Goal: Complete application form: Complete application form

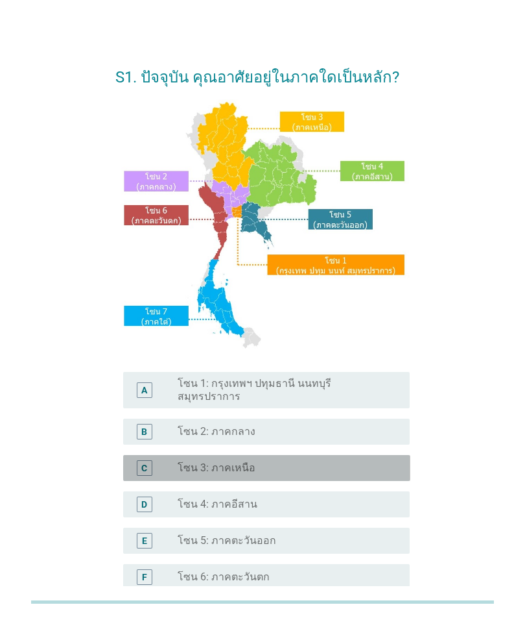
click at [344, 462] on div "radio_button_unchecked โซน 3: ภาคเหนือ" at bounding box center [283, 467] width 211 height 13
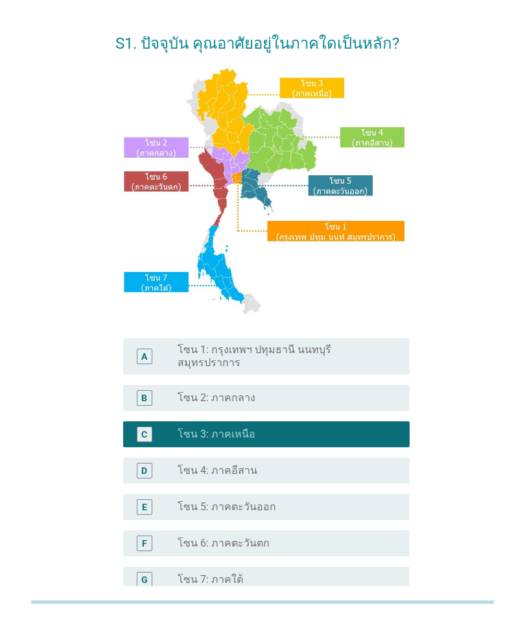
scroll to position [54, 0]
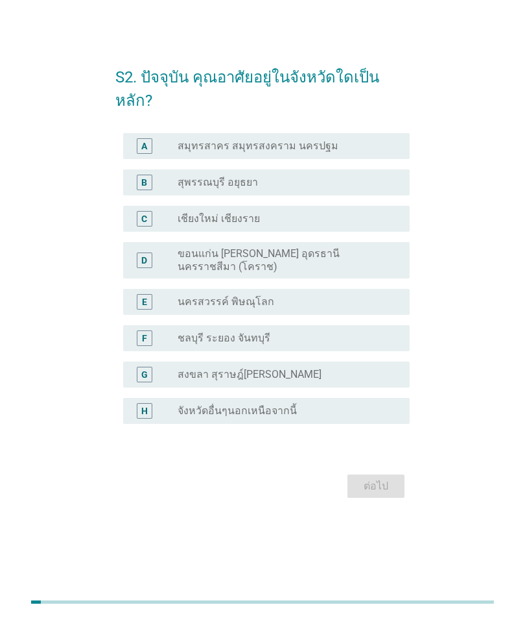
scroll to position [32, 0]
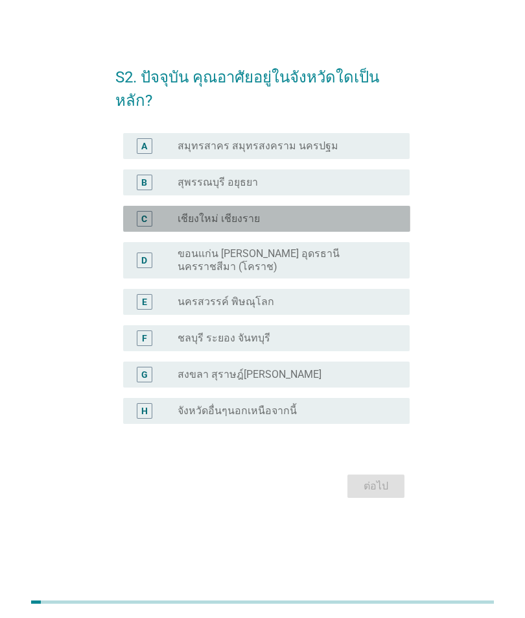
click at [368, 225] on div "radio_button_unchecked เชียงใหม่ เชียงราย" at bounding box center [283, 218] width 211 height 13
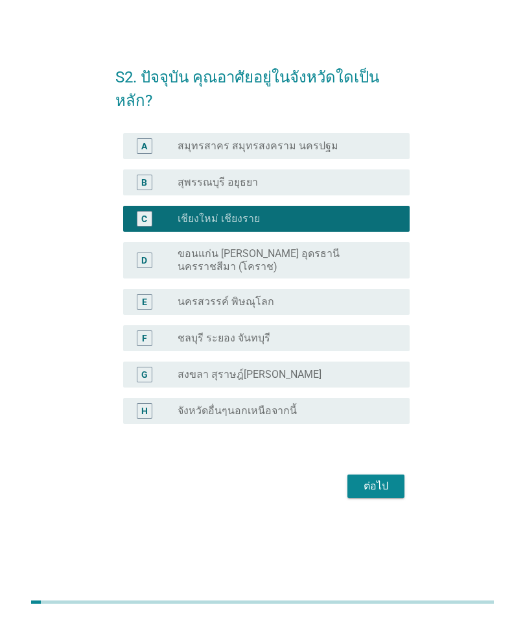
click at [362, 494] on div "ต่อไป" at bounding box center [376, 486] width 36 height 16
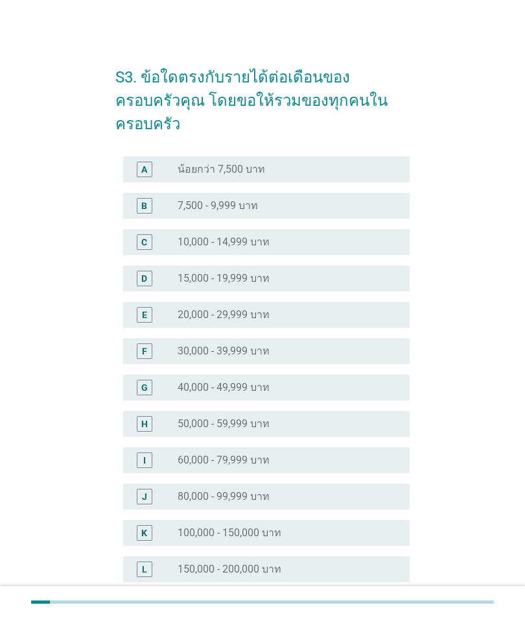
click at [253, 344] on label "30,000 - 39,999 บาท" at bounding box center [224, 350] width 92 height 13
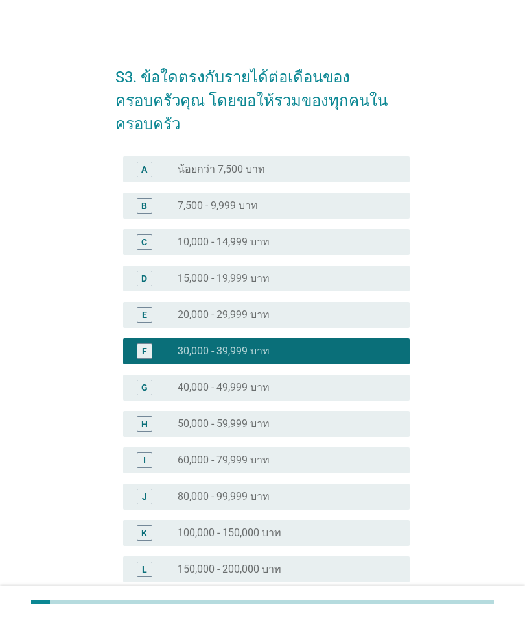
click at [374, 612] on div at bounding box center [262, 601] width 462 height 21
click at [386, 612] on div at bounding box center [262, 601] width 462 height 21
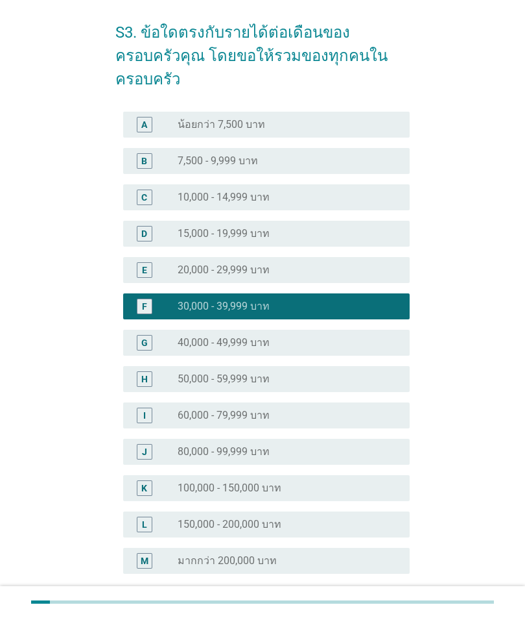
scroll to position [47, 0]
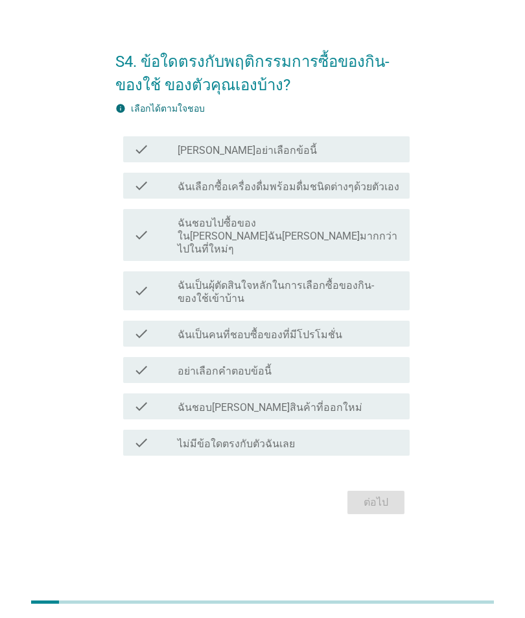
scroll to position [32, 0]
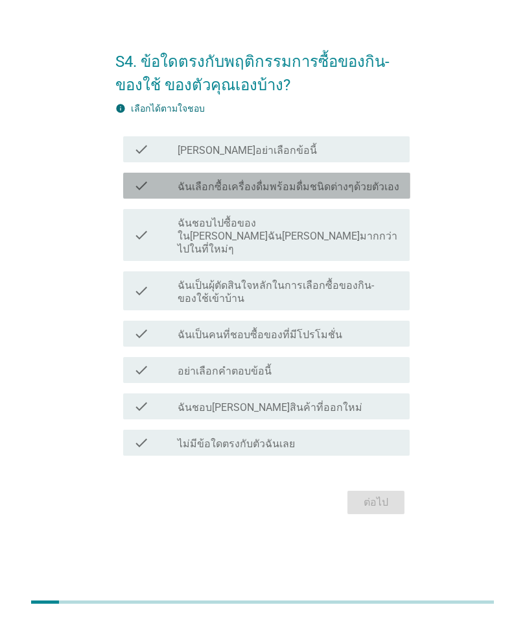
click at [318, 193] on label "ฉันเลือกซื้อเครื่องดื่มพร้อมดื่มชนิดต่างๆด้วยตัวเอง" at bounding box center [289, 186] width 222 height 13
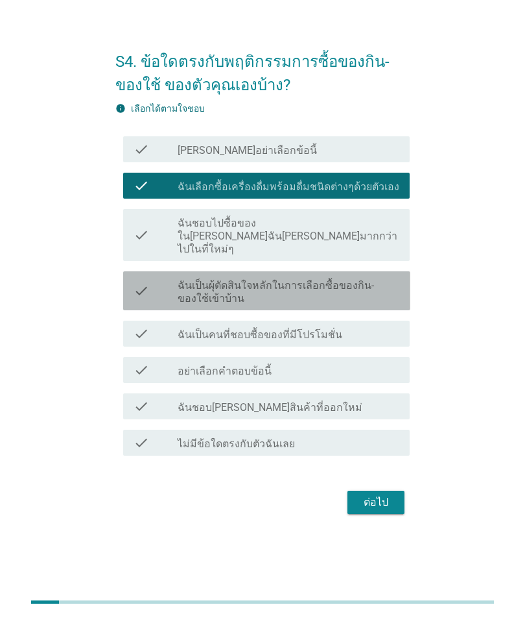
click at [213, 305] on label "ฉันเป็นผุ้ตัดสินใจหลักในการเลือกซื้อของกิน-ของใช้เข้าบ้าน" at bounding box center [289, 292] width 222 height 26
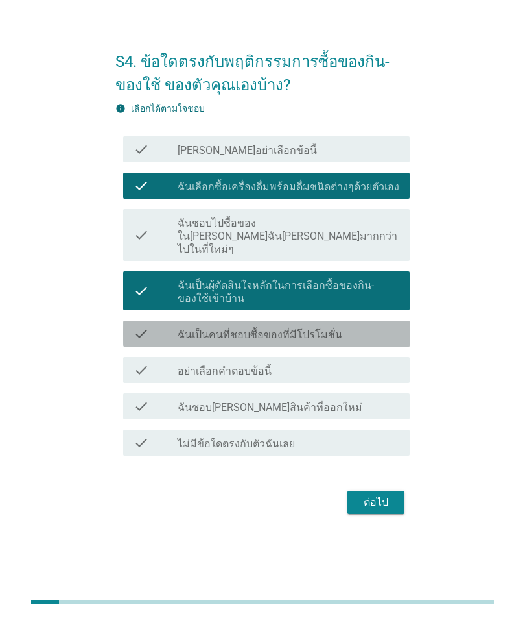
click at [238, 341] on label "ฉันเป็นคนที่ชอบซื้อของที่มีโปรโมชั่น" at bounding box center [260, 334] width 165 height 13
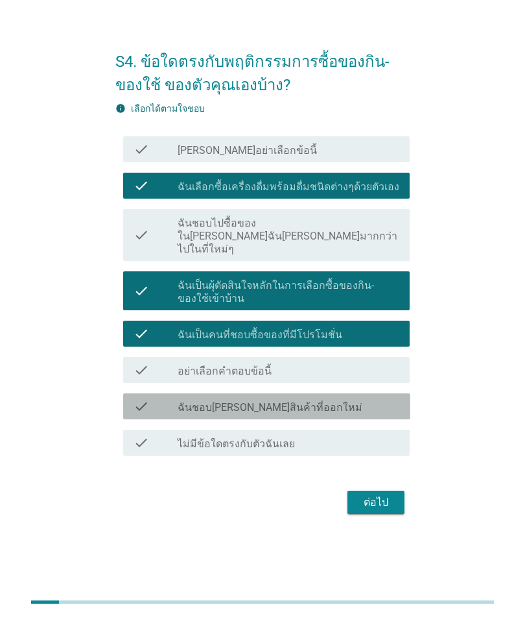
click at [315, 414] on div "check_box_outline_blank ฉันชอบ[PERSON_NAME]สินค้าที่ออกใหม่" at bounding box center [289, 406] width 222 height 16
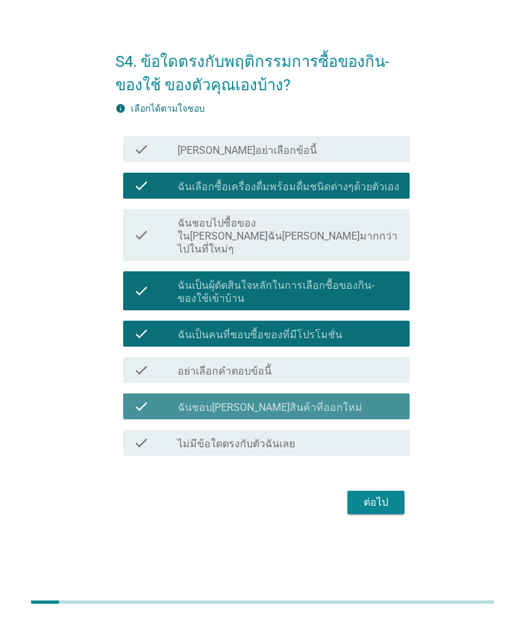
click at [355, 414] on div "check_box_outline_blank ฉันชอบ[PERSON_NAME]สินค้าที่ออกใหม่" at bounding box center [289, 406] width 222 height 16
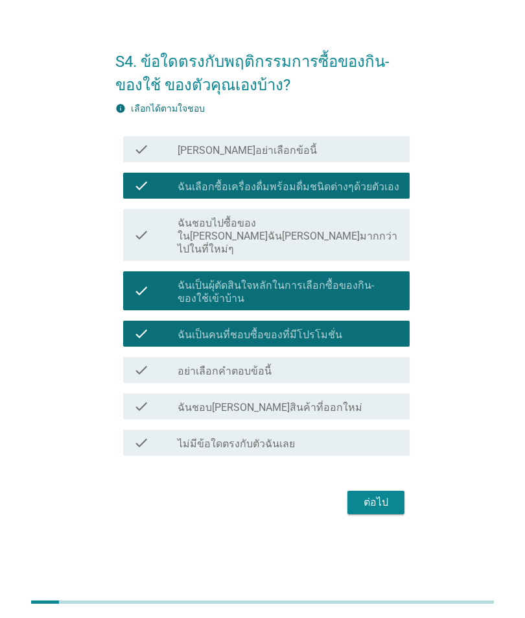
click at [379, 510] on div "ต่อไป" at bounding box center [376, 502] width 36 height 16
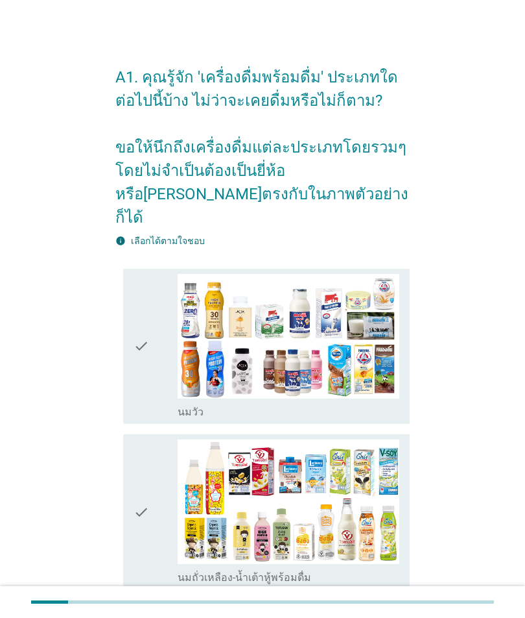
click at [367, 373] on img at bounding box center [289, 336] width 222 height 125
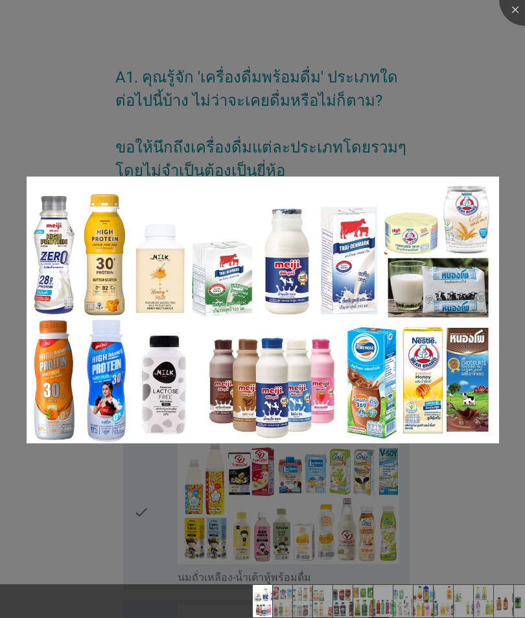
click at [446, 606] on div at bounding box center [262, 309] width 525 height 618
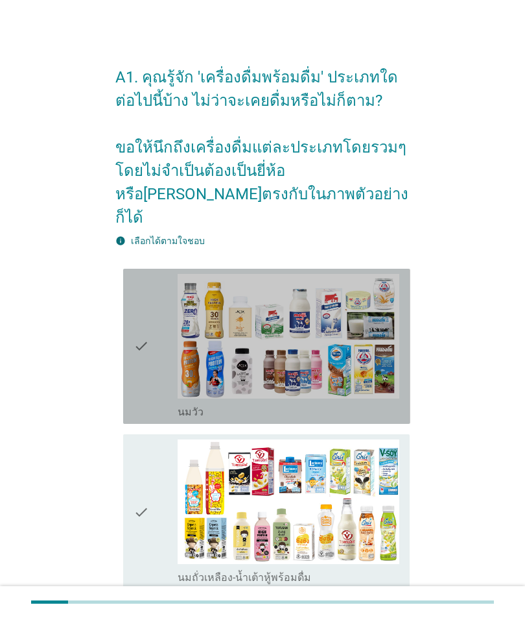
click at [136, 379] on icon "check" at bounding box center [142, 346] width 16 height 145
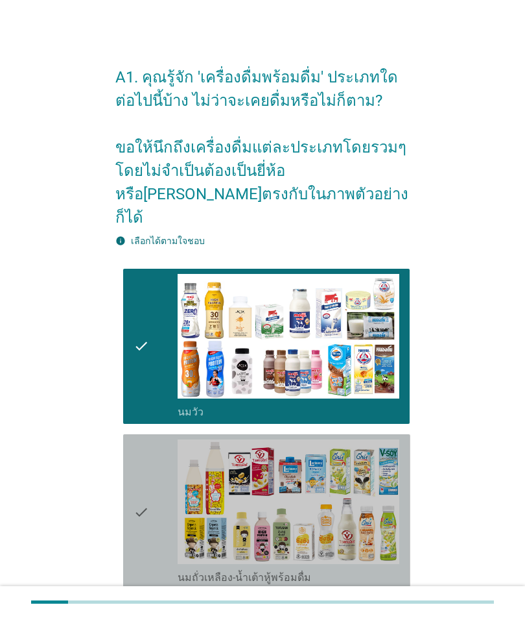
click at [143, 507] on icon "check" at bounding box center [142, 511] width 16 height 145
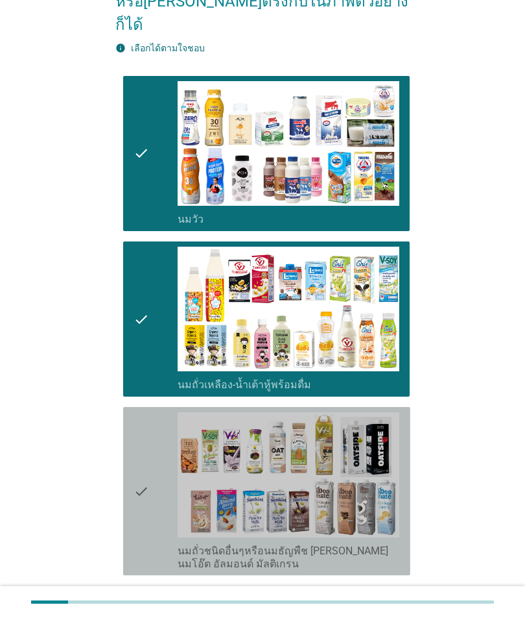
scroll to position [194, 0]
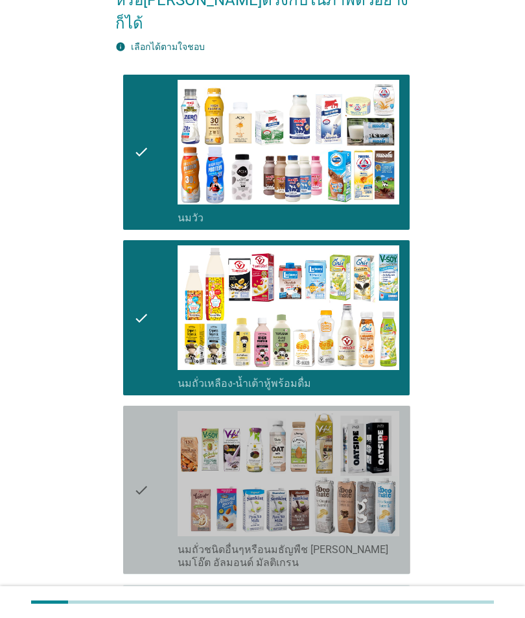
click at [136, 533] on icon "check" at bounding box center [142, 490] width 16 height 158
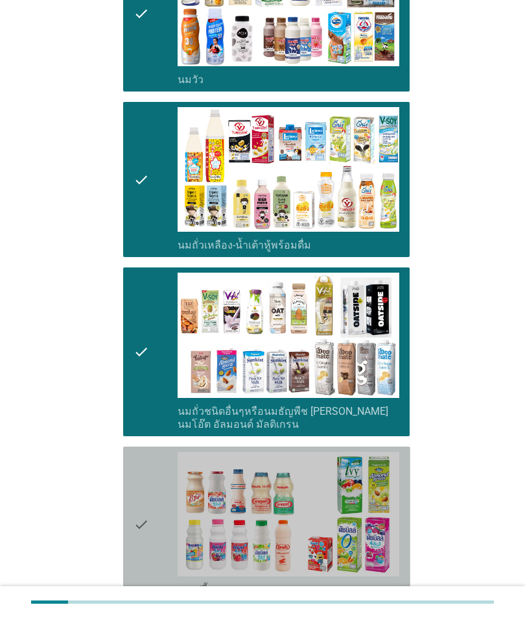
click at [152, 528] on div "check" at bounding box center [156, 523] width 44 height 145
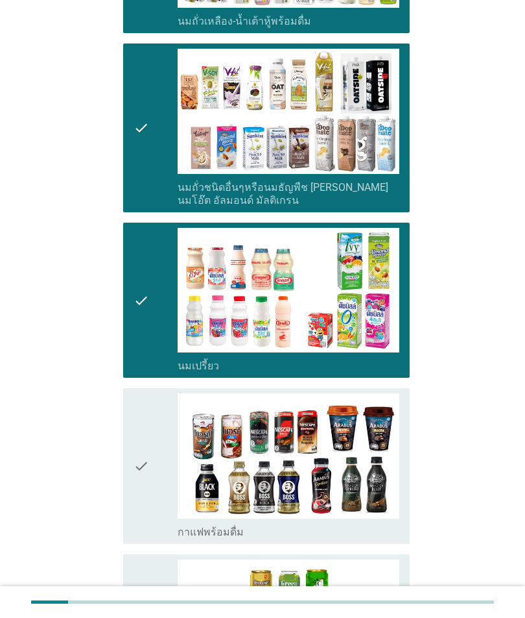
scroll to position [584, 0]
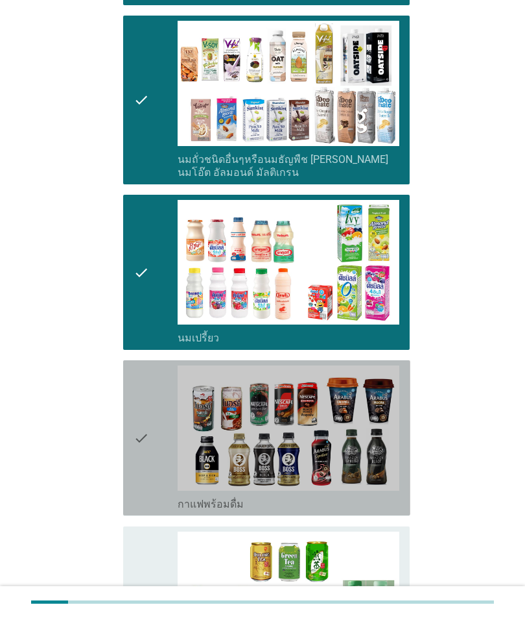
click at [162, 475] on div "check" at bounding box center [156, 437] width 44 height 145
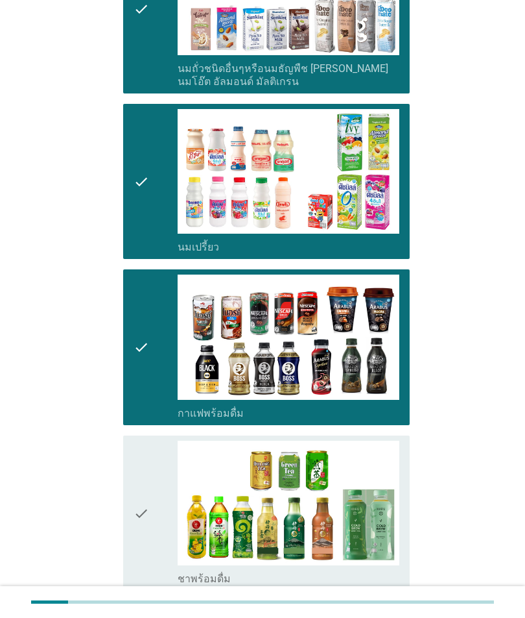
click at [139, 540] on icon "check" at bounding box center [142, 512] width 16 height 145
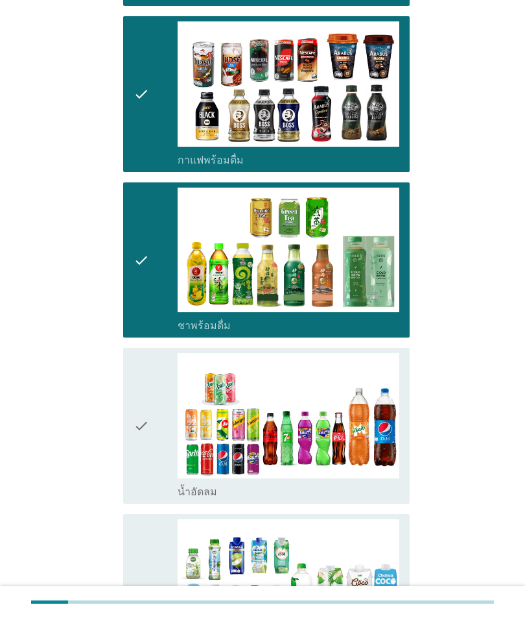
scroll to position [965, 0]
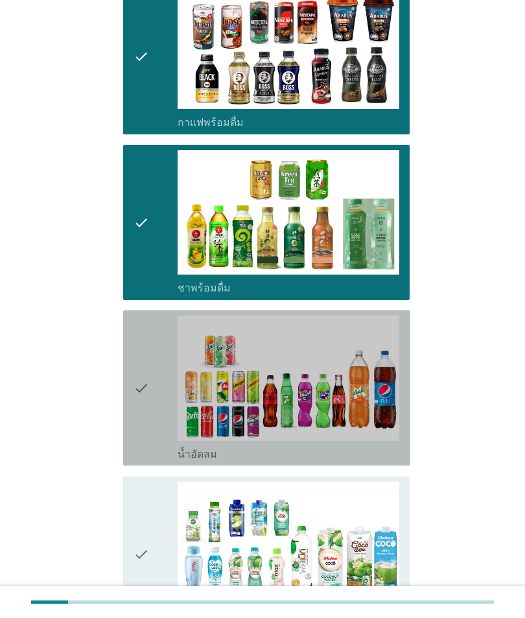
click at [143, 423] on icon "check" at bounding box center [142, 387] width 16 height 145
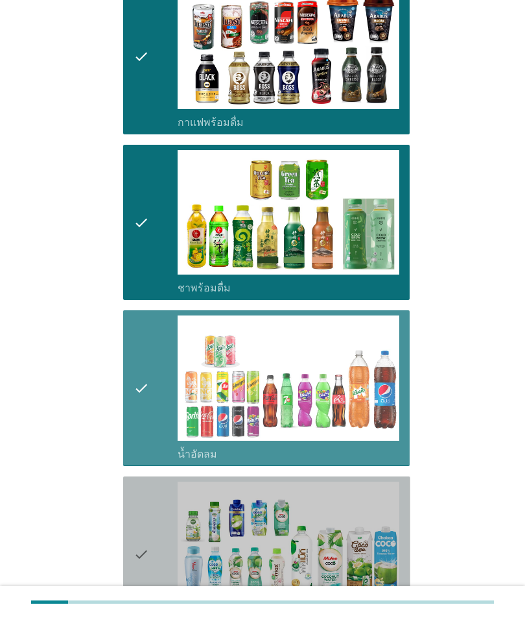
click at [138, 547] on icon "check" at bounding box center [142, 553] width 16 height 145
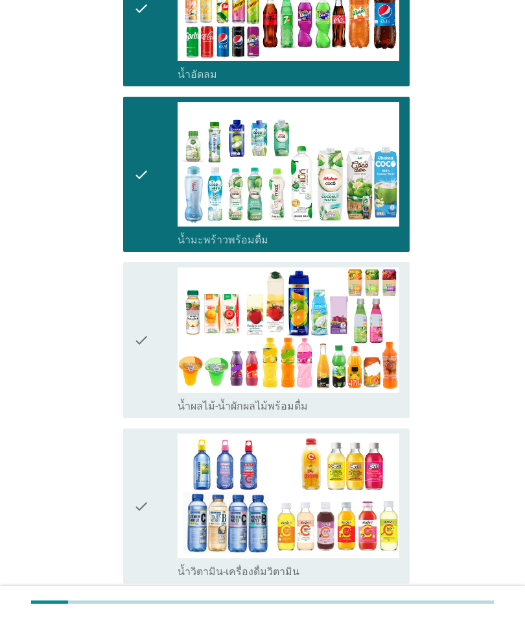
scroll to position [1345, 0]
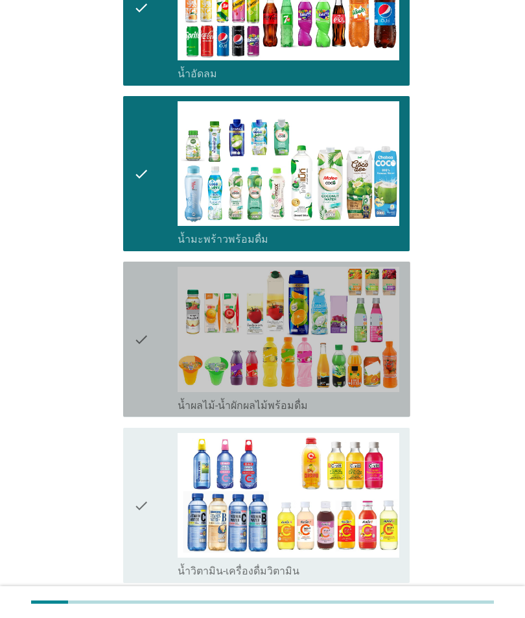
click at [140, 376] on icon "check" at bounding box center [142, 339] width 16 height 145
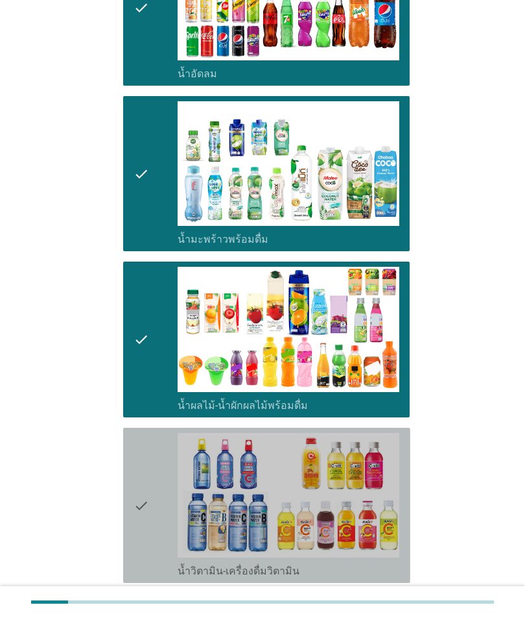
click at [139, 490] on icon "check" at bounding box center [142, 505] width 16 height 145
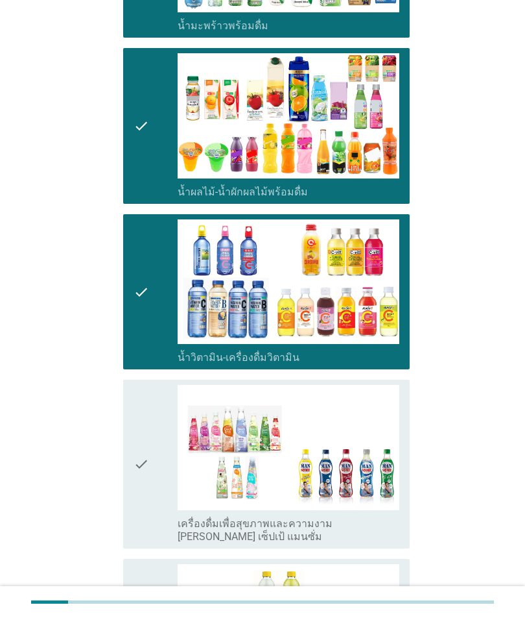
scroll to position [1559, 0]
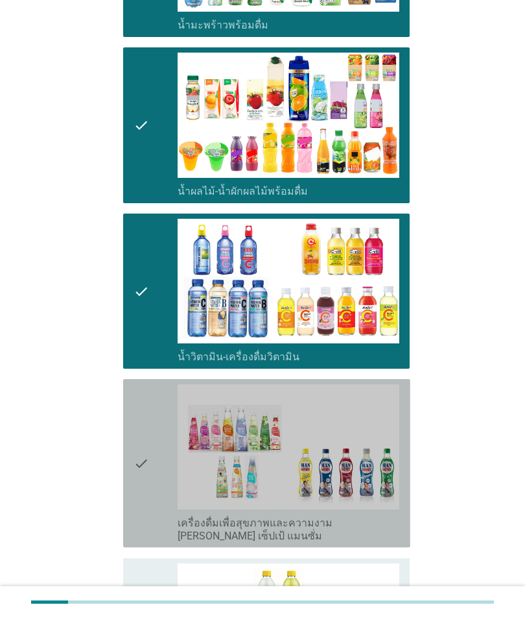
click at [137, 488] on icon "check" at bounding box center [142, 463] width 16 height 158
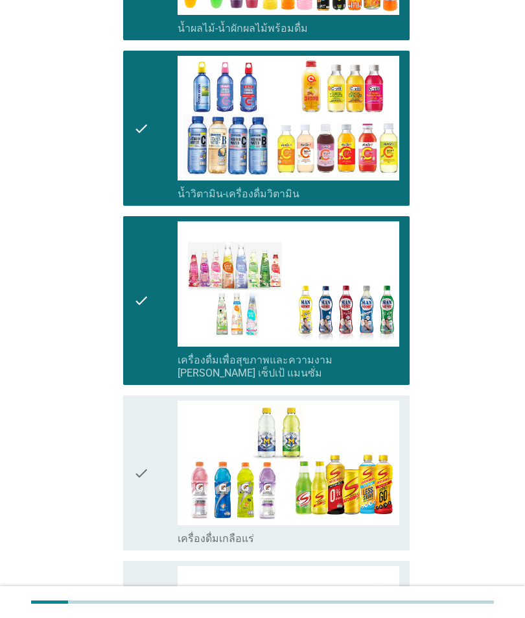
scroll to position [1740, 0]
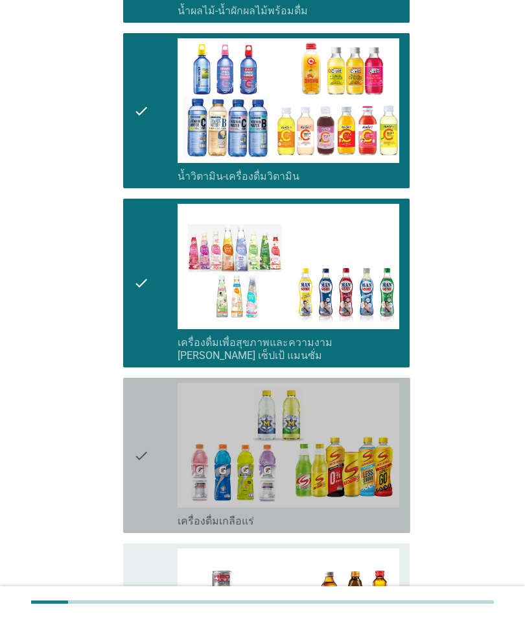
click at [139, 468] on icon "check" at bounding box center [142, 455] width 16 height 145
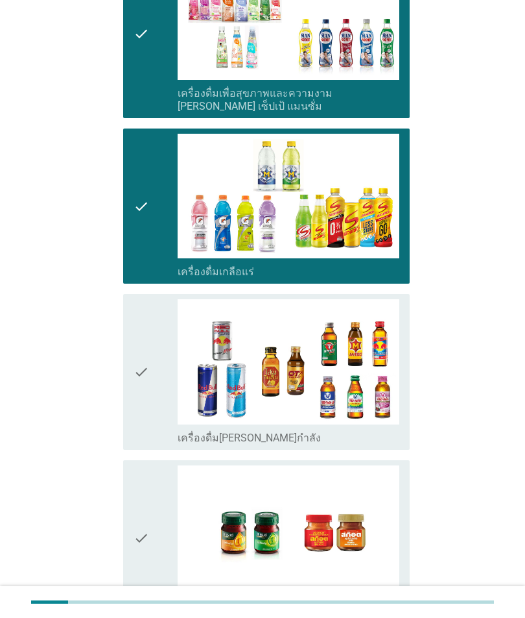
scroll to position [2018, 0]
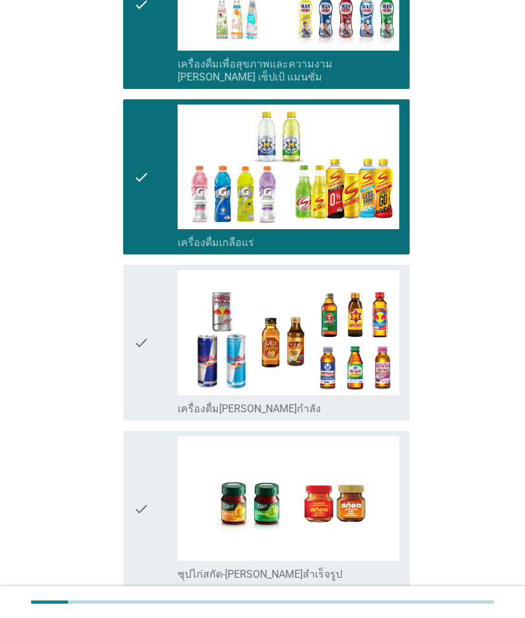
click at [148, 374] on icon "check" at bounding box center [142, 342] width 16 height 145
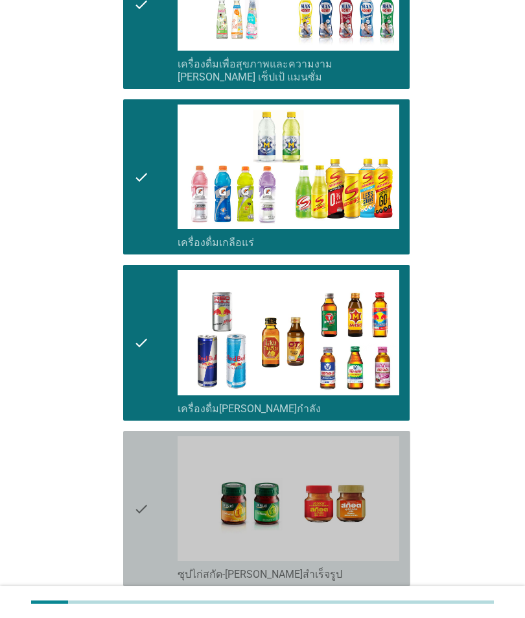
click at [129, 506] on div "check check_box_outline_blank ซุปไก่สกัด-[PERSON_NAME]สำเร็จรูป" at bounding box center [266, 508] width 287 height 155
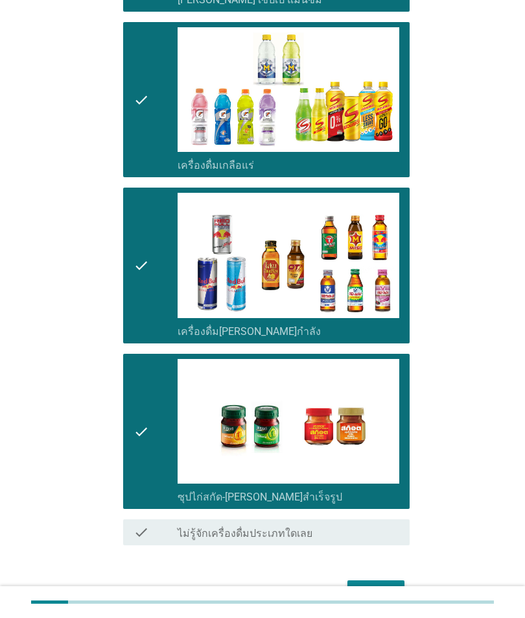
scroll to position [2094, 0]
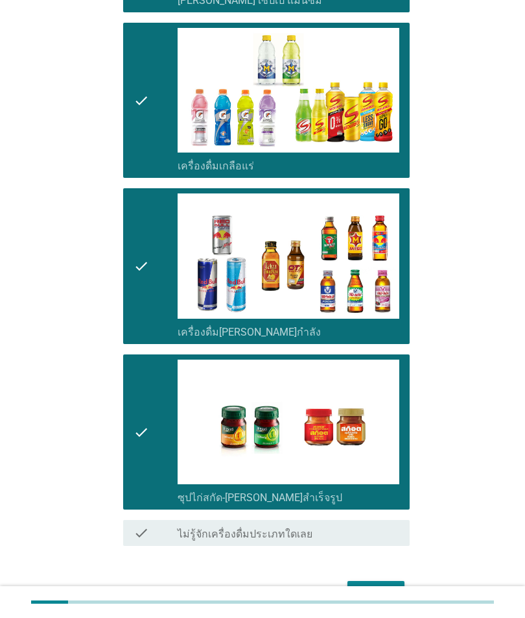
click at [370, 584] on div "ต่อไป" at bounding box center [376, 592] width 36 height 16
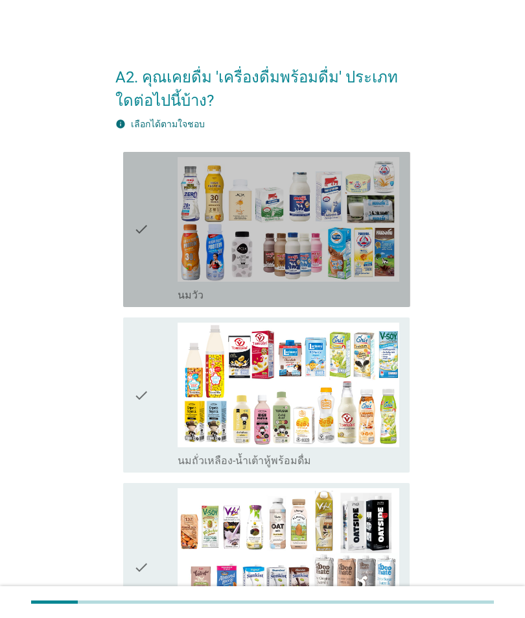
click at [135, 273] on icon "check" at bounding box center [142, 229] width 16 height 145
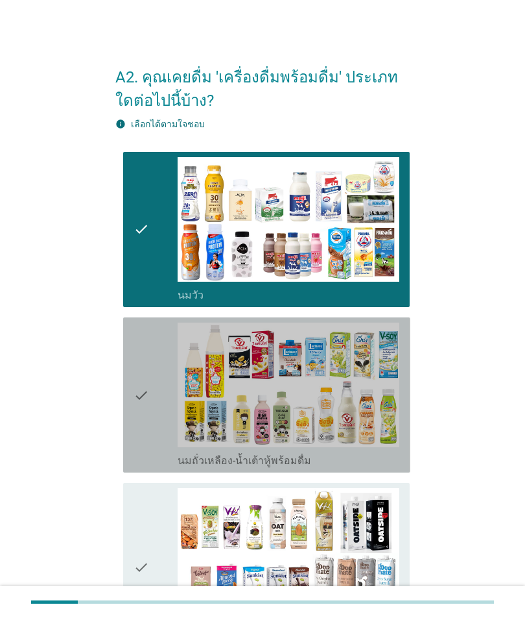
click at [126, 414] on div "check check_box_outline_blank นมถั่วเหลือง-น้ำเต้าหู้พร้อมดื่ม" at bounding box center [266, 394] width 287 height 155
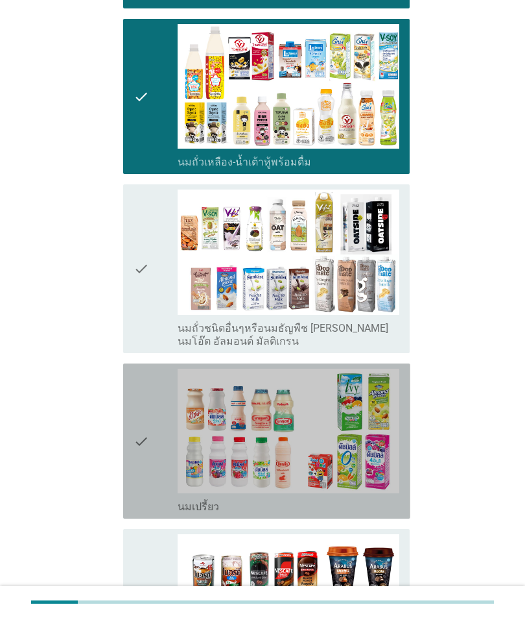
scroll to position [304, 0]
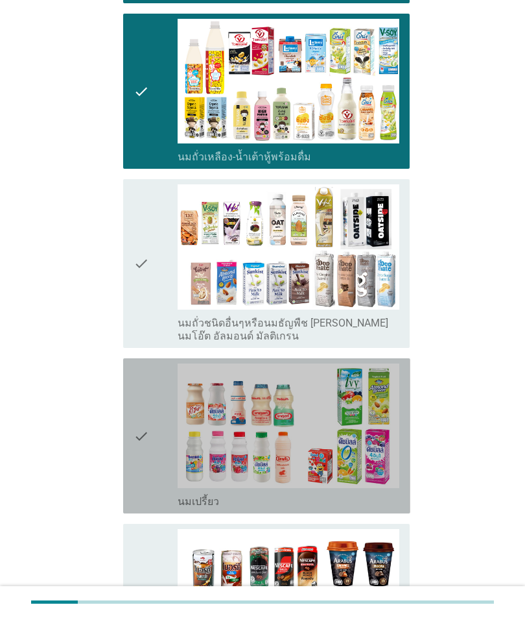
click at [128, 483] on div "check check_box_outline_blank นมเปรี้ยว" at bounding box center [266, 435] width 287 height 155
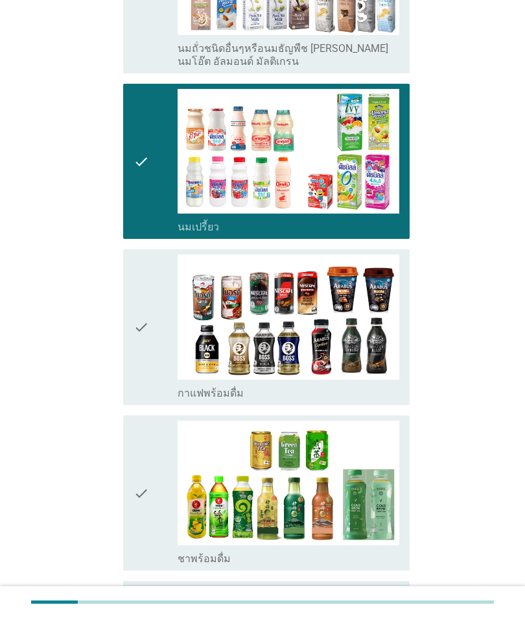
scroll to position [622, 0]
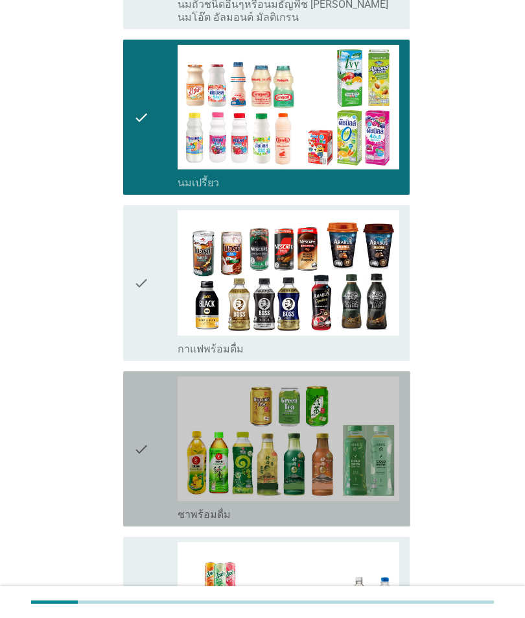
click at [134, 485] on icon "check" at bounding box center [142, 448] width 16 height 145
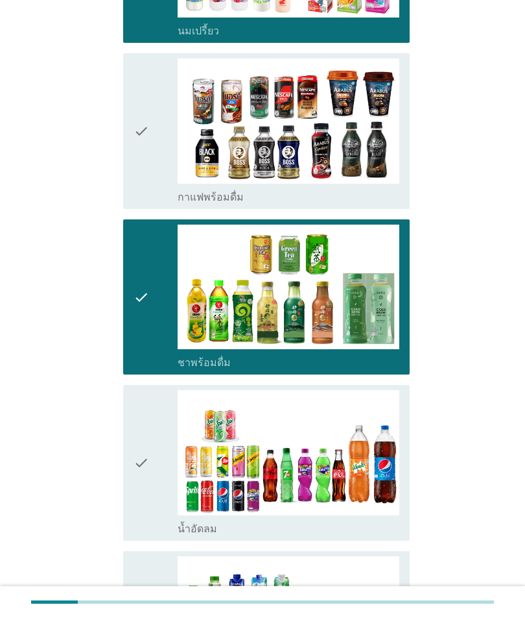
scroll to position [802, 0]
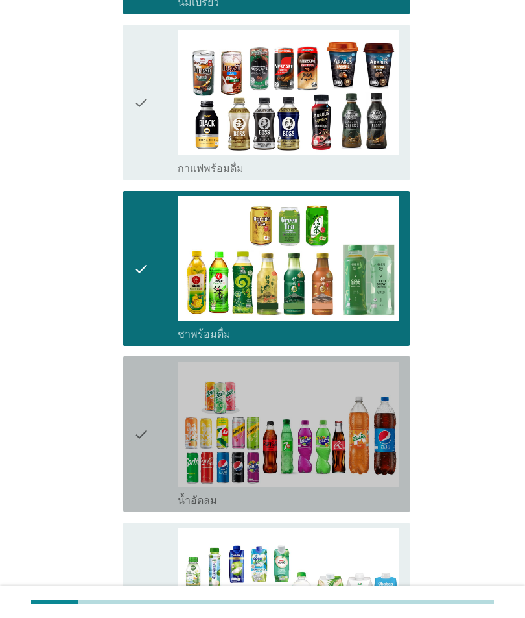
click at [149, 471] on icon "check" at bounding box center [142, 433] width 16 height 145
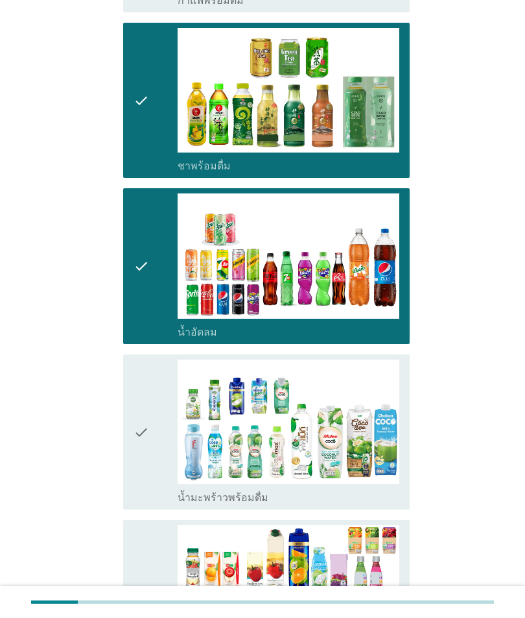
click at [146, 456] on icon "check" at bounding box center [142, 431] width 16 height 145
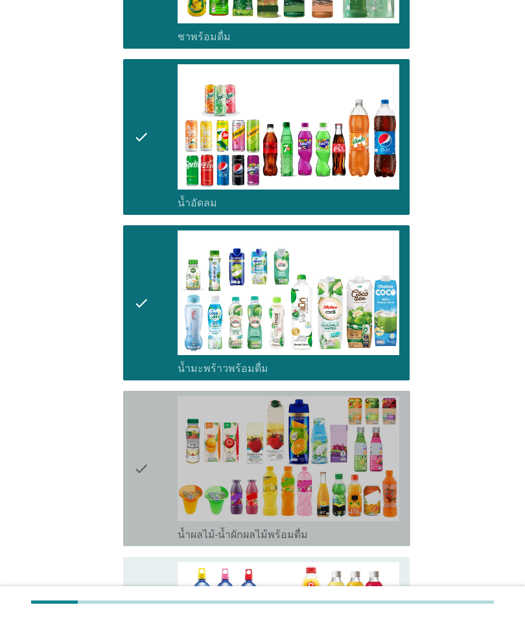
click at [145, 479] on icon "check" at bounding box center [142, 468] width 16 height 145
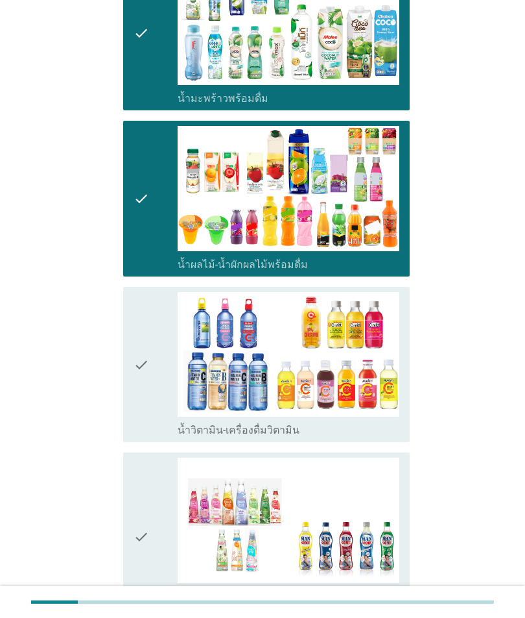
scroll to position [1381, 0]
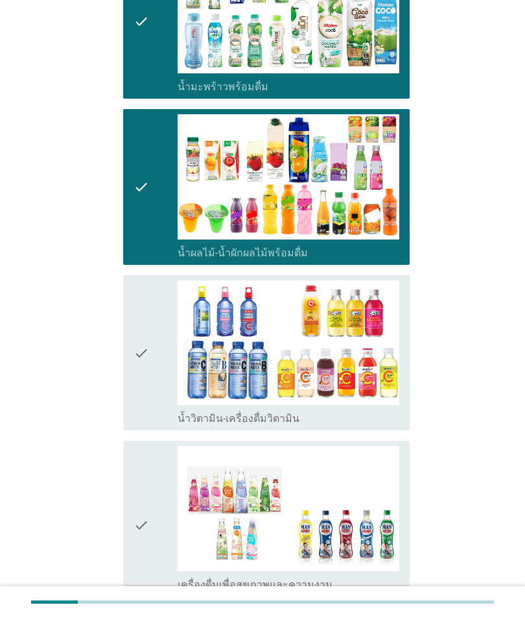
click at [147, 406] on icon "check" at bounding box center [142, 352] width 16 height 145
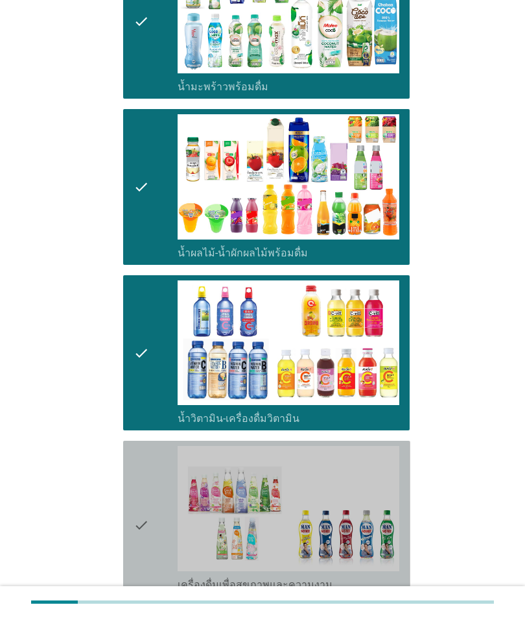
click at [147, 518] on icon "check" at bounding box center [142, 525] width 16 height 158
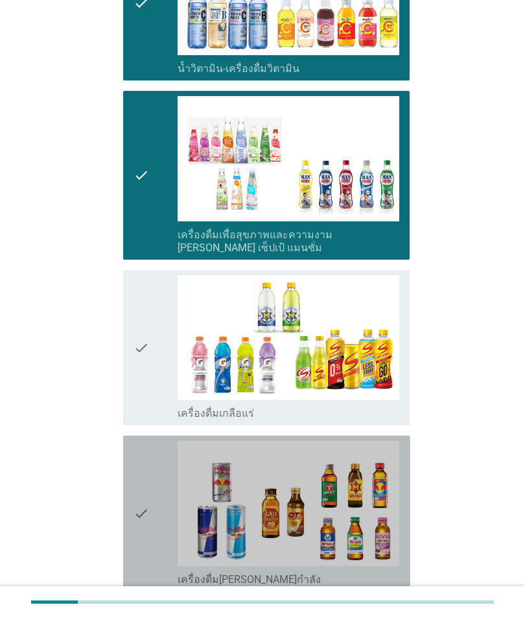
scroll to position [1731, 0]
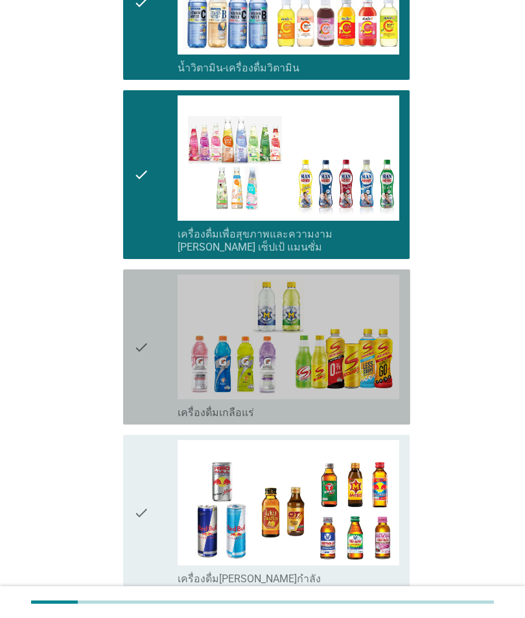
click at [163, 381] on div "check" at bounding box center [156, 346] width 44 height 145
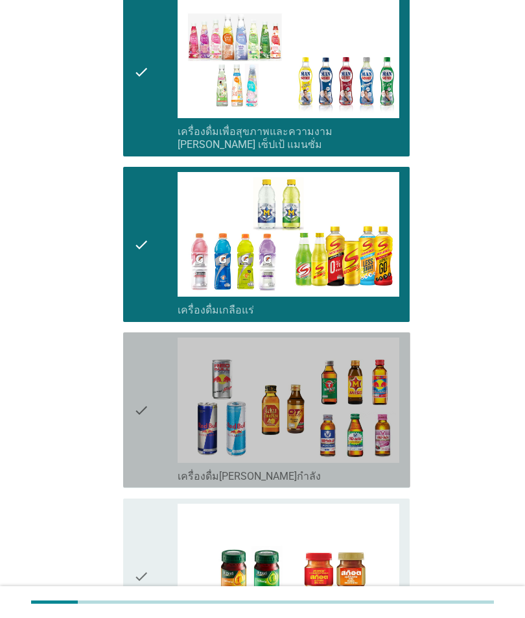
click at [137, 446] on icon "check" at bounding box center [142, 409] width 16 height 145
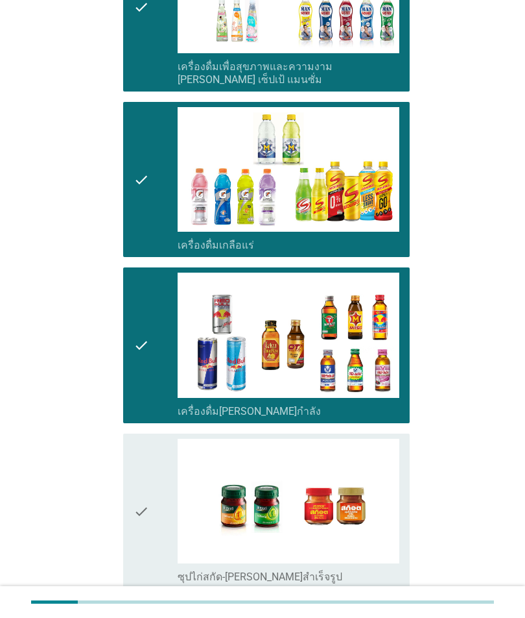
scroll to position [1918, 0]
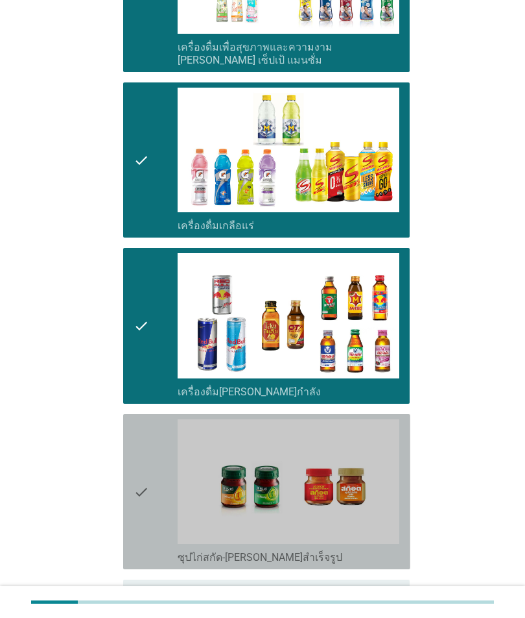
click at [132, 514] on div "check check_box_outline_blank ซุปไก่สกัด-[PERSON_NAME]สำเร็จรูป" at bounding box center [266, 491] width 287 height 155
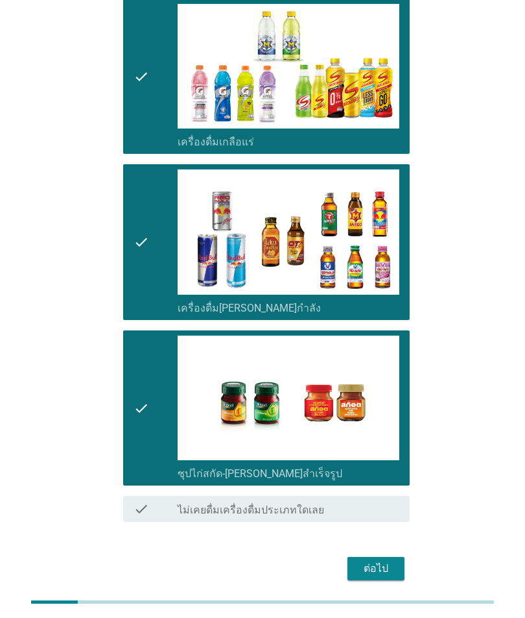
scroll to position [2001, 0]
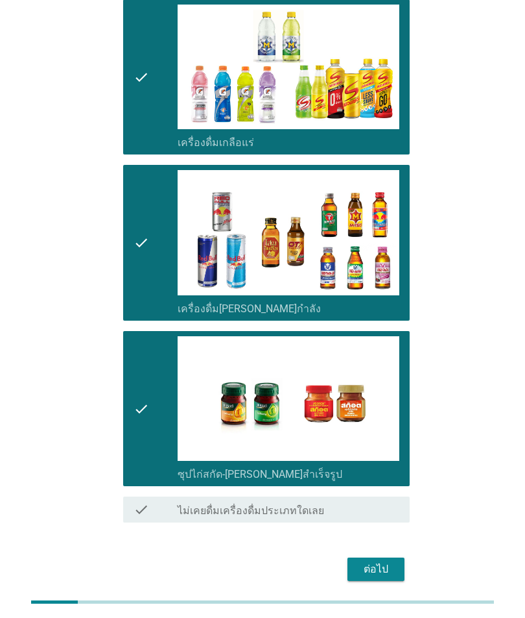
click at [374, 570] on div "ต่อไป" at bounding box center [376, 569] width 36 height 16
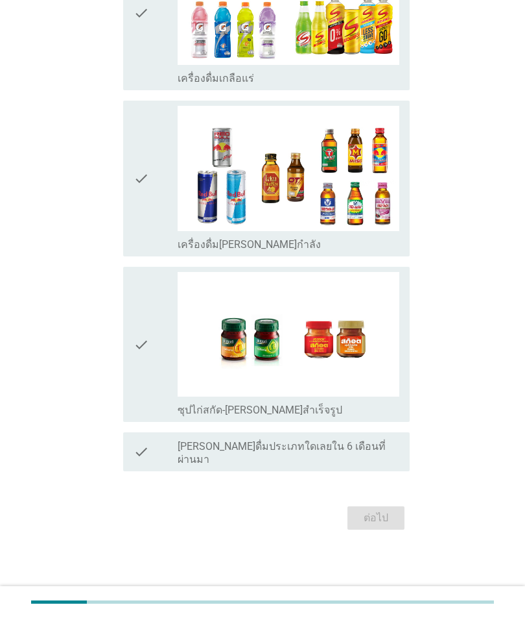
scroll to position [0, 0]
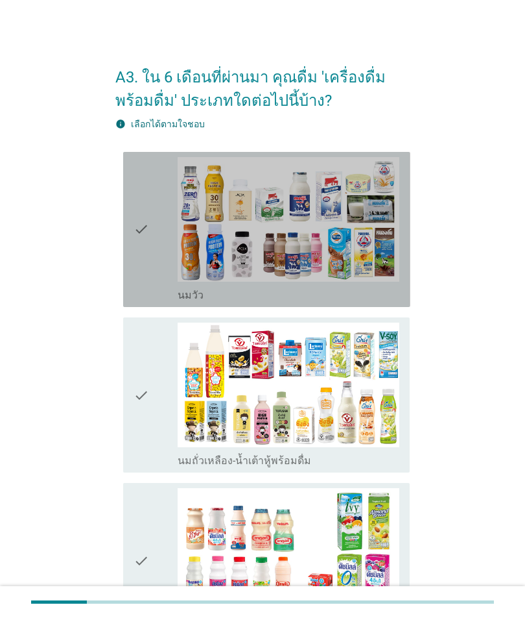
click at [130, 266] on div "check check_box_outline_blank [PERSON_NAME]" at bounding box center [266, 229] width 287 height 155
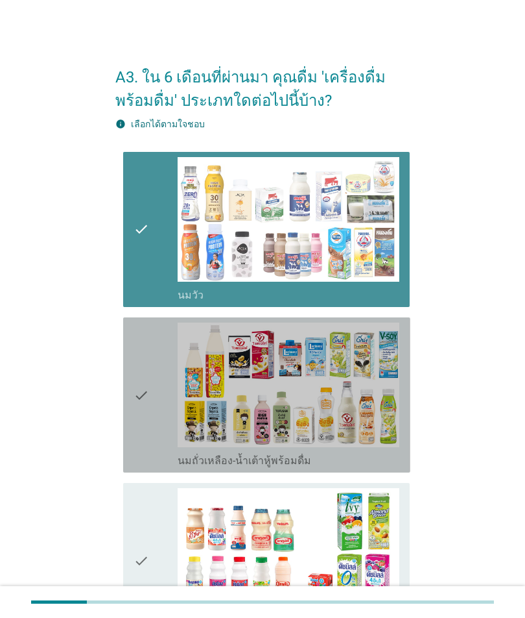
click at [132, 392] on div "check check_box_outline_blank นมถั่วเหลือง-น้ำเต้าหู้พร้อมดื่ม" at bounding box center [266, 394] width 287 height 155
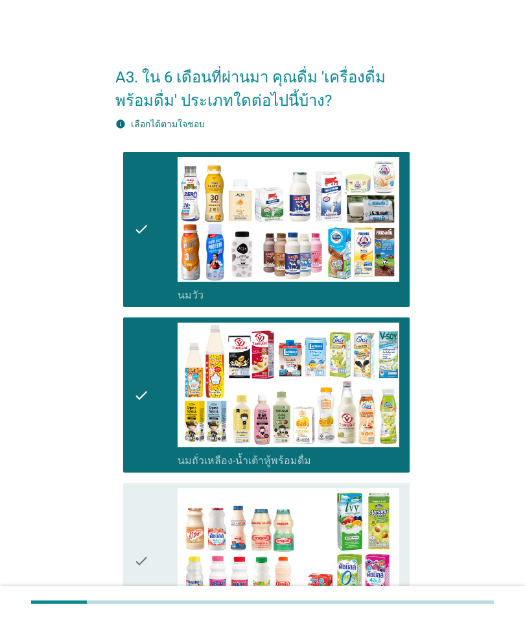
click at [126, 556] on div "check check_box นมเปรี้ยว" at bounding box center [266, 560] width 287 height 155
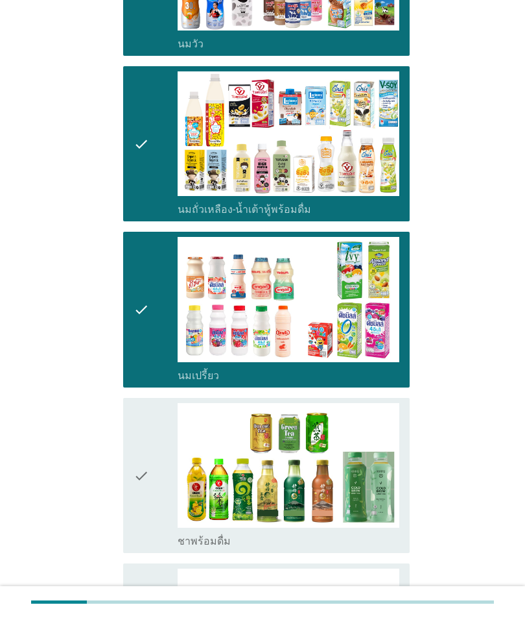
scroll to position [259, 0]
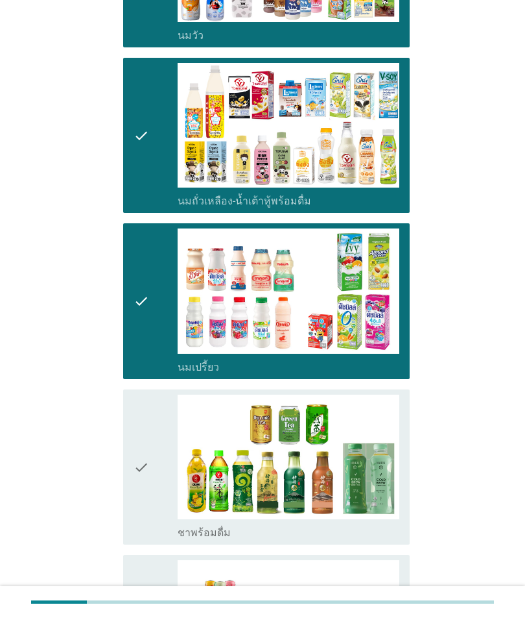
click at [141, 506] on icon "check" at bounding box center [142, 466] width 16 height 145
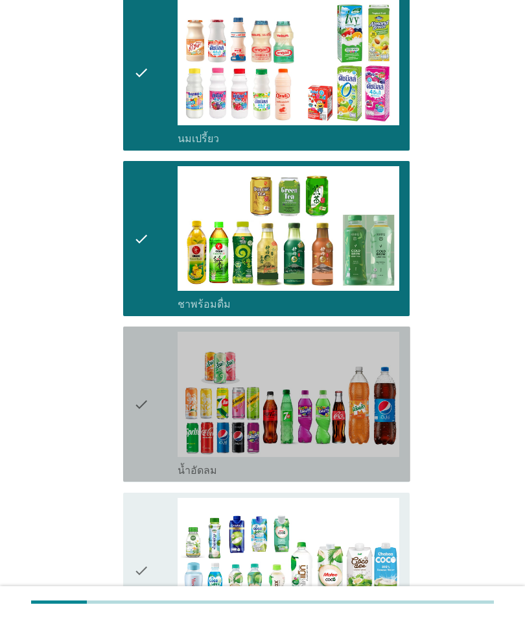
click at [149, 441] on div "check" at bounding box center [156, 403] width 44 height 145
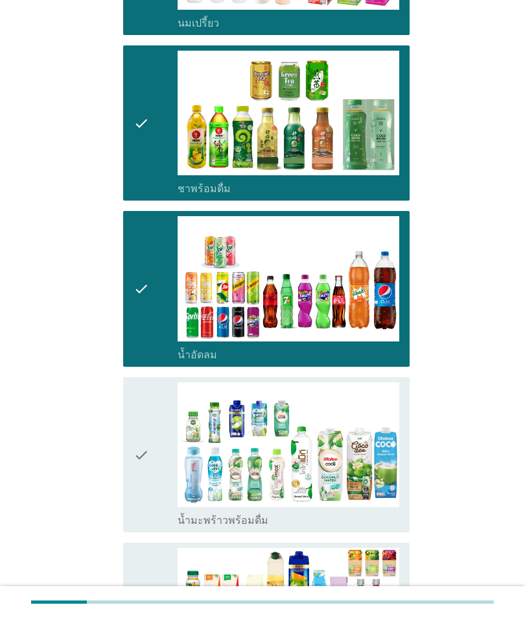
click at [137, 459] on icon "check" at bounding box center [142, 454] width 16 height 145
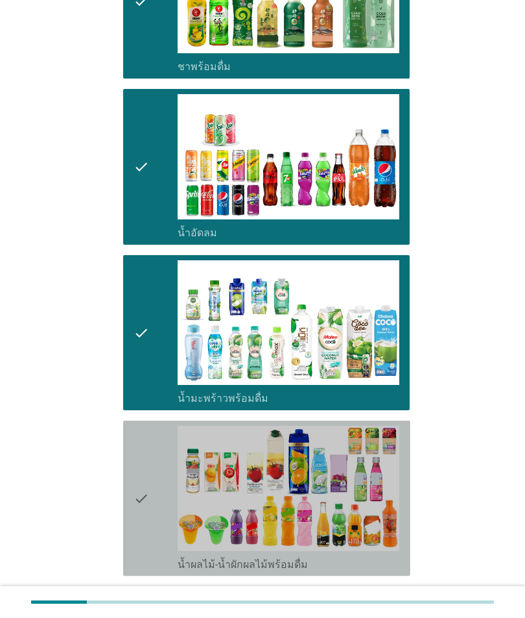
click at [130, 500] on div "check check_box น้ำผลไม้-น้ำผักผลไม้พร้อมดื่ม" at bounding box center [266, 497] width 287 height 155
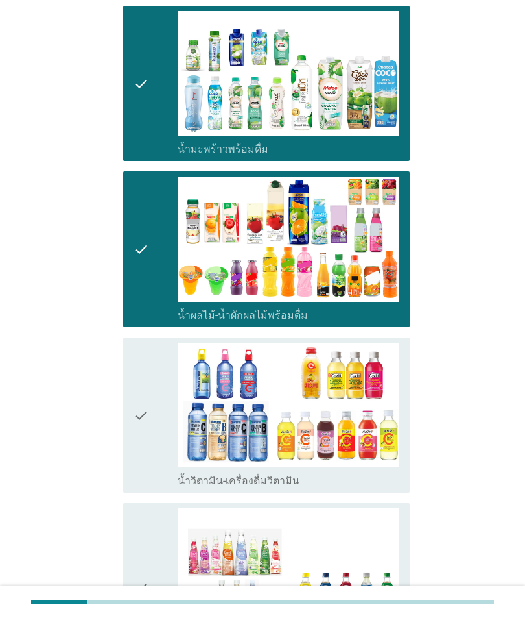
scroll to position [987, 0]
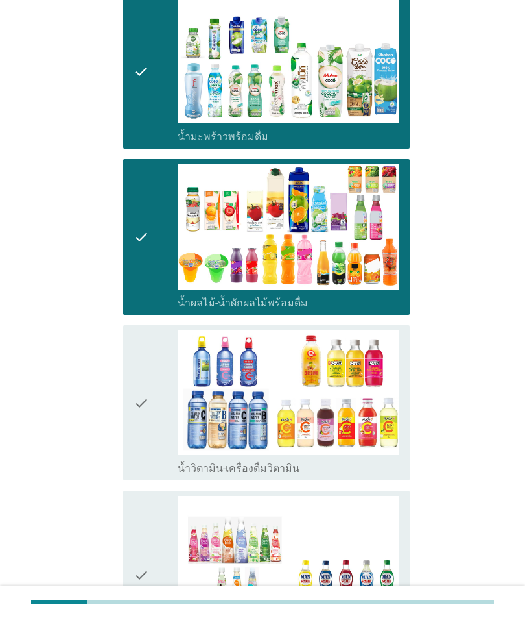
click at [143, 451] on icon "check" at bounding box center [142, 402] width 16 height 145
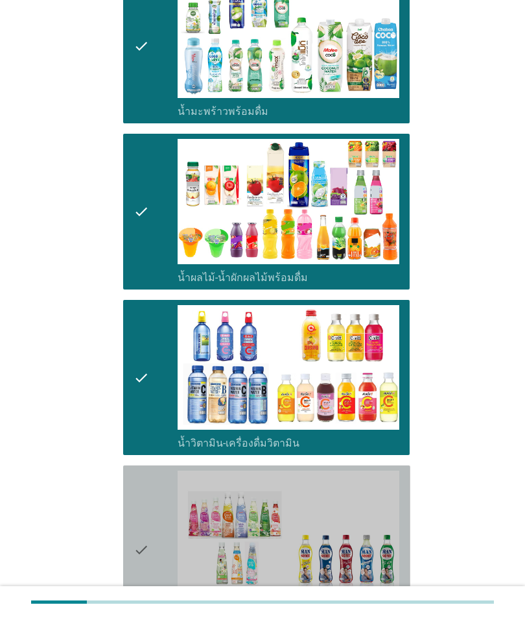
scroll to position [1121, 0]
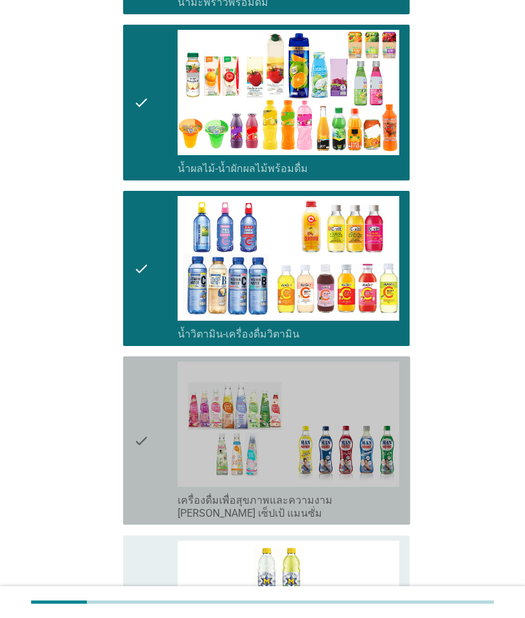
click at [125, 457] on div "check check_box เครื่องดื่มเพื่อสุขภาพและความงาม [PERSON_NAME] เซ็ปเป้ แมนซั่ม" at bounding box center [266, 440] width 287 height 168
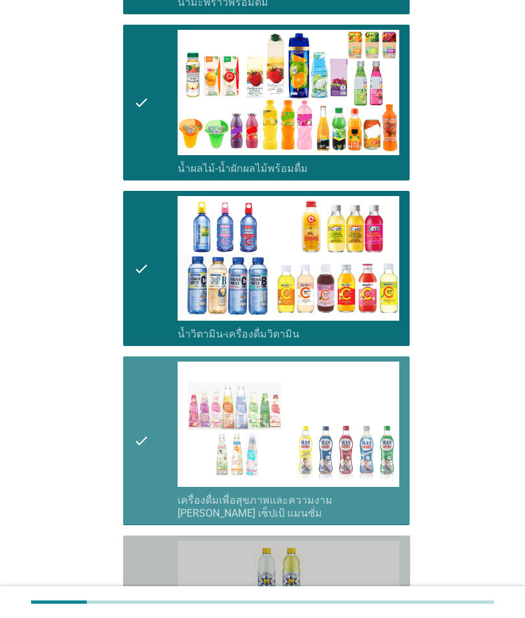
click at [147, 590] on icon "check" at bounding box center [142, 612] width 16 height 145
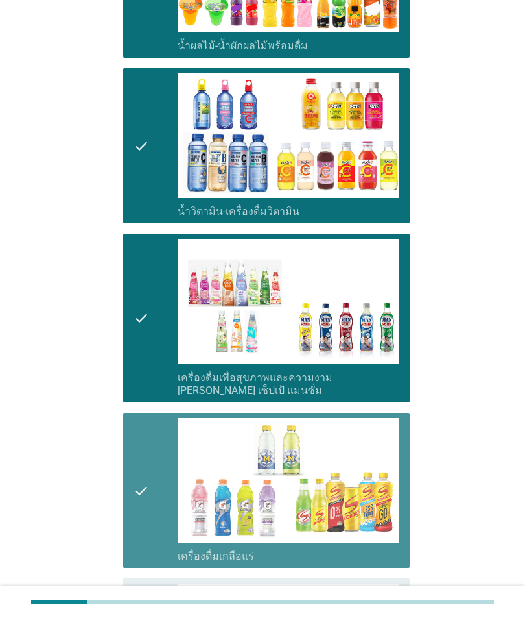
click at [135, 516] on icon "check" at bounding box center [142, 490] width 16 height 145
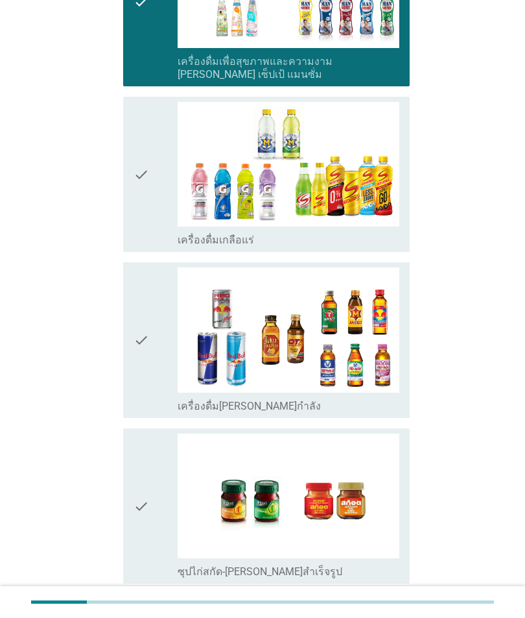
scroll to position [1609, 0]
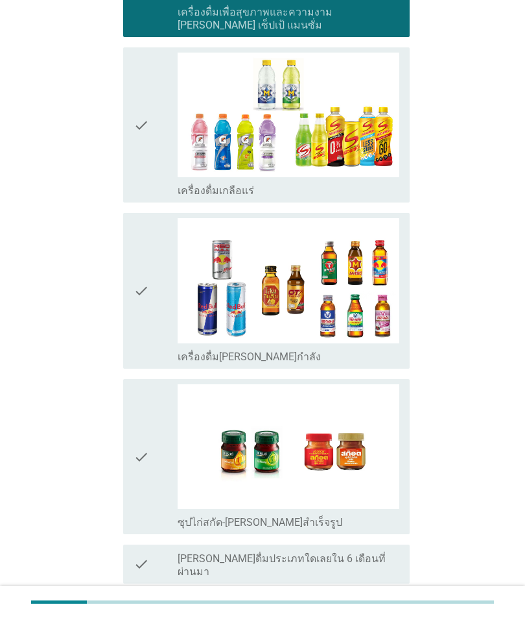
click at [360, 617] on button "ต่อไป" at bounding box center [376, 629] width 57 height 23
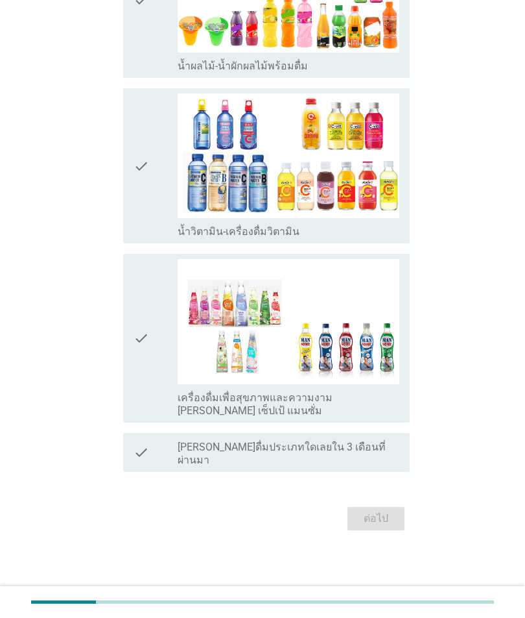
scroll to position [0, 0]
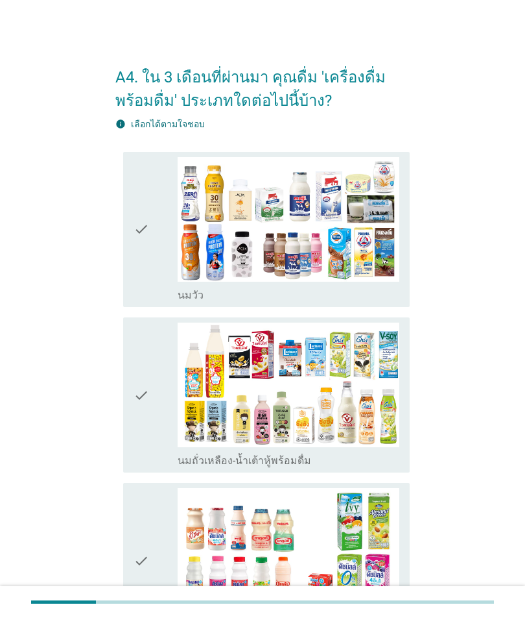
click at [149, 270] on icon "check" at bounding box center [142, 229] width 16 height 145
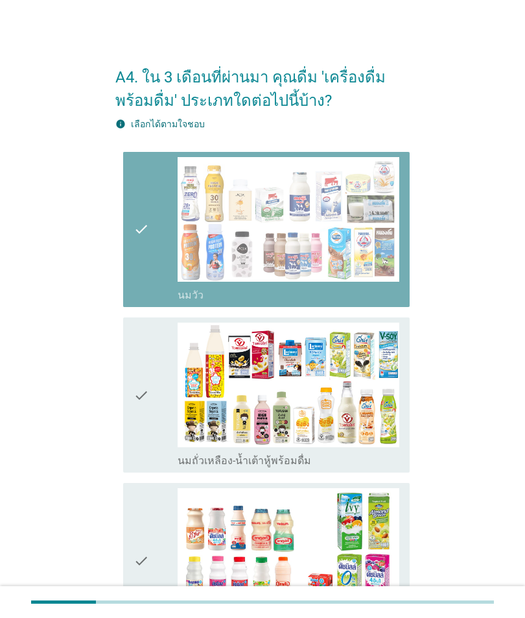
click at [144, 390] on icon "check" at bounding box center [142, 394] width 16 height 145
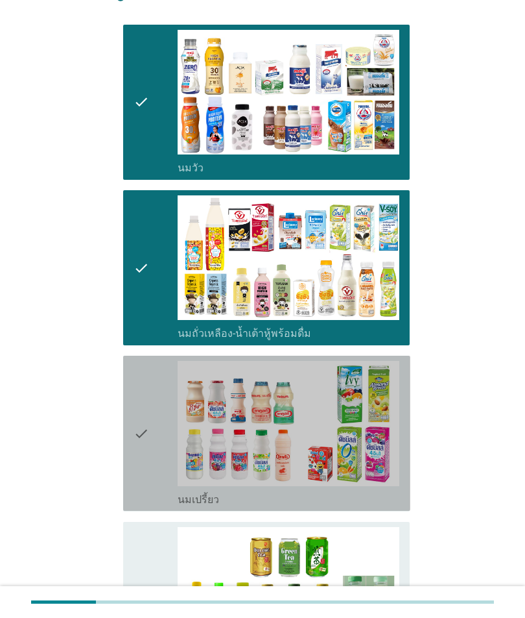
click at [147, 437] on icon "check" at bounding box center [142, 433] width 16 height 145
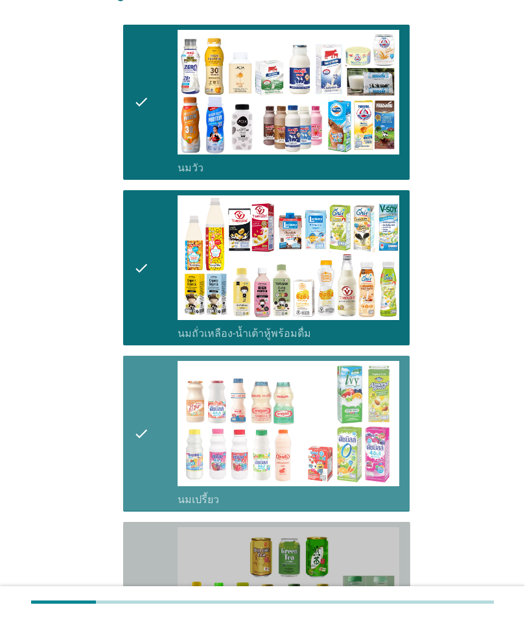
click at [156, 570] on div "check" at bounding box center [156, 599] width 44 height 145
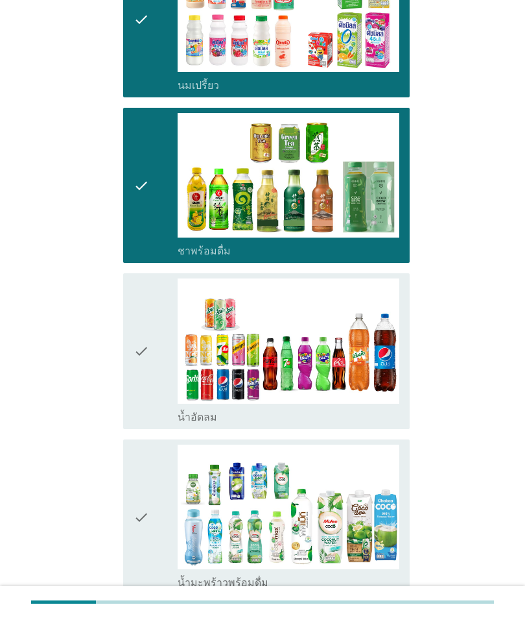
click at [156, 398] on div "check" at bounding box center [156, 350] width 44 height 145
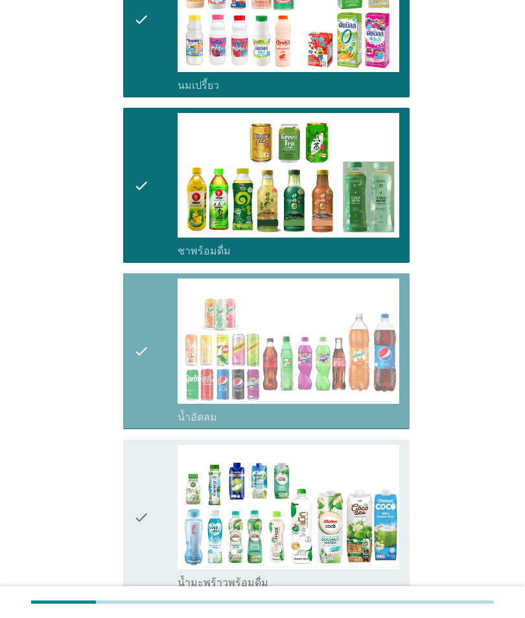
click at [152, 518] on div "check" at bounding box center [156, 516] width 44 height 145
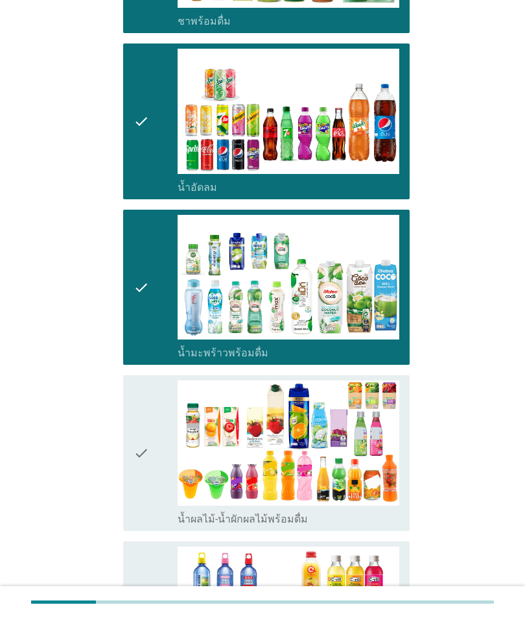
click at [150, 501] on div "check" at bounding box center [156, 452] width 44 height 145
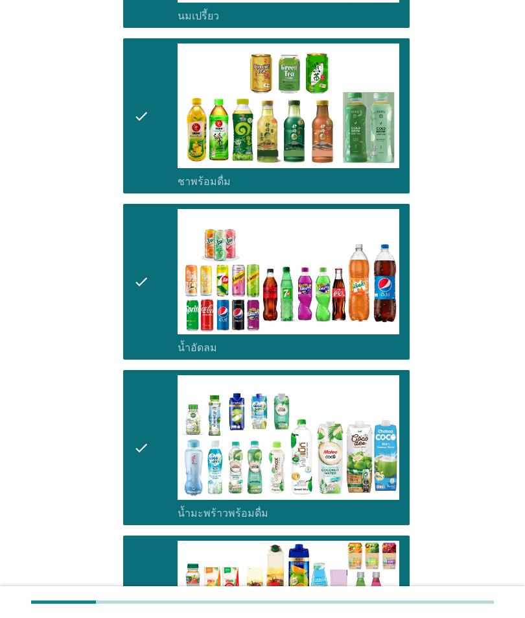
scroll to position [610, 0]
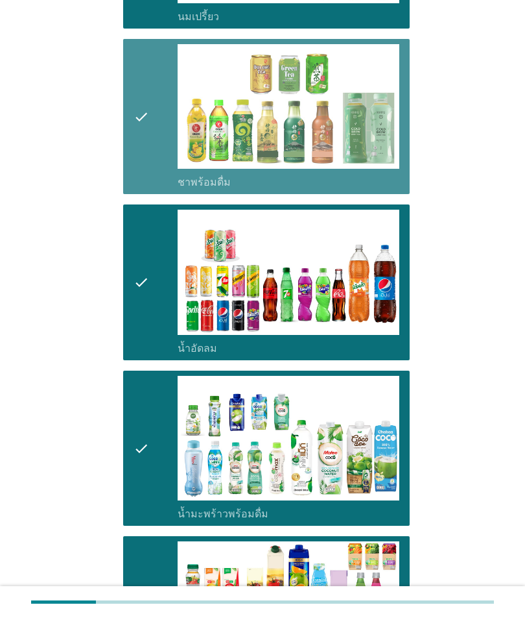
click at [148, 171] on icon "check" at bounding box center [142, 116] width 16 height 145
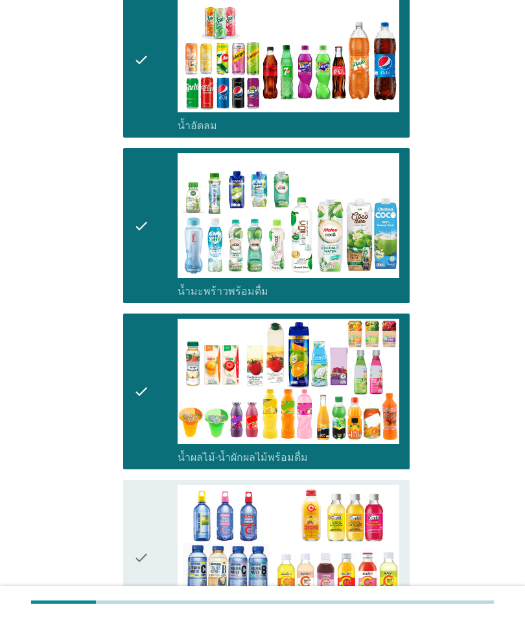
scroll to position [870, 0]
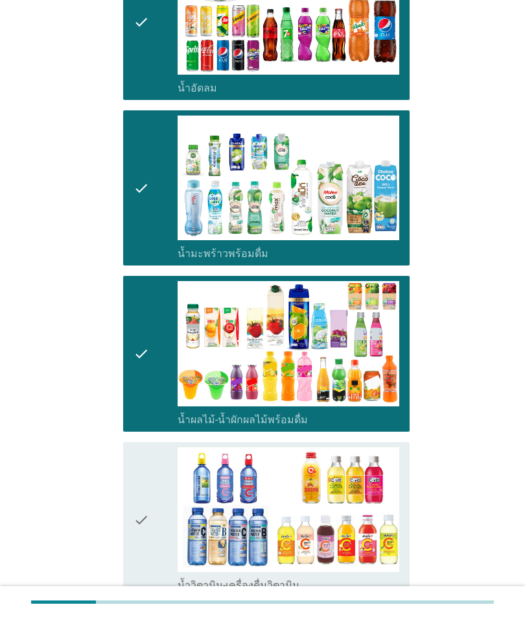
click at [148, 544] on icon "check" at bounding box center [142, 519] width 16 height 145
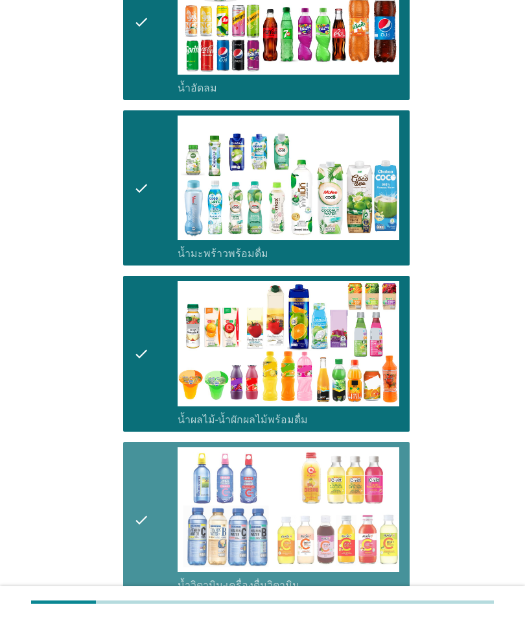
click at [149, 558] on icon "check" at bounding box center [142, 519] width 16 height 145
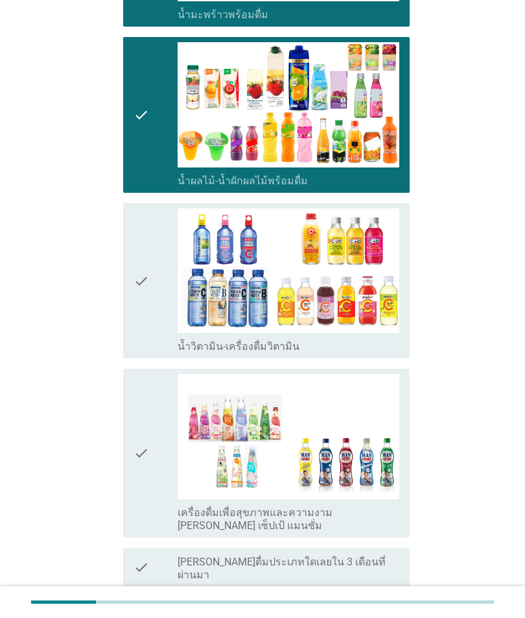
scroll to position [1152, 0]
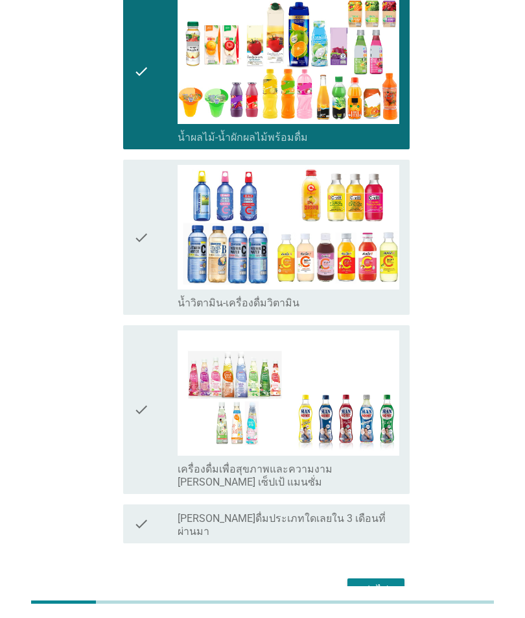
click at [360, 582] on div "ต่อไป" at bounding box center [376, 590] width 36 height 16
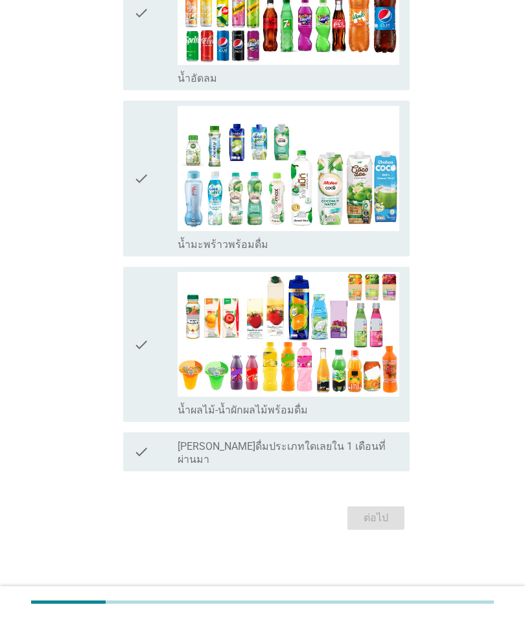
scroll to position [0, 0]
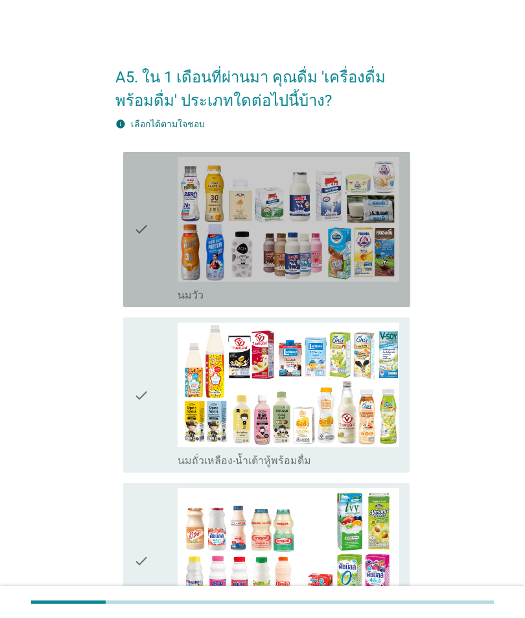
click at [130, 276] on div "check check_box_outline_blank [PERSON_NAME]" at bounding box center [266, 229] width 287 height 155
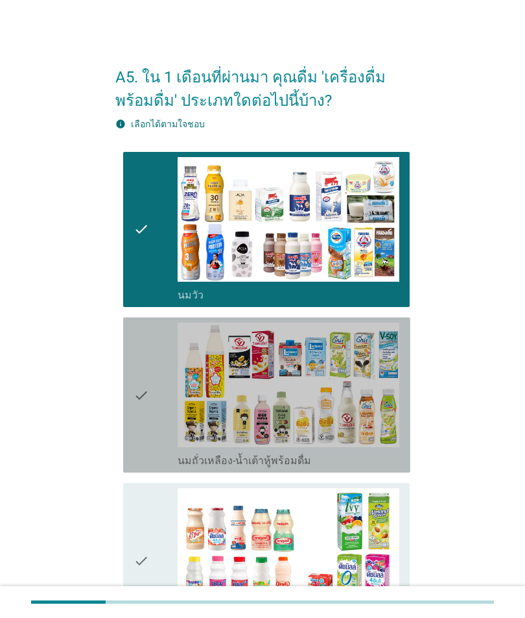
click at [128, 394] on div "check check_box_outline_blank นมถั่วเหลือง-น้ำเต้าหู้พร้อมดื่ม" at bounding box center [266, 394] width 287 height 155
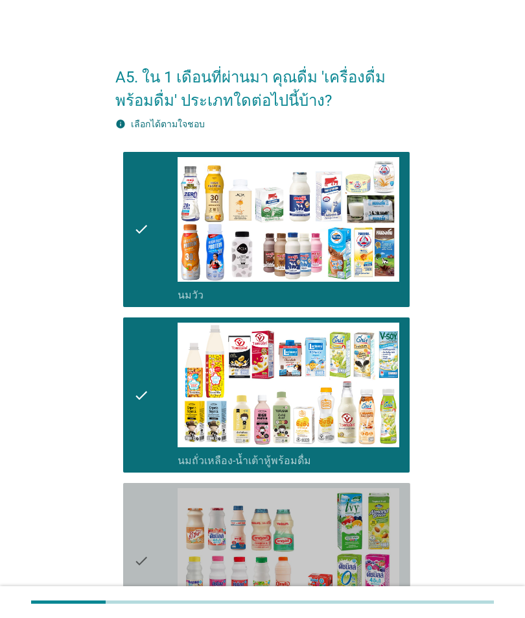
click at [147, 526] on icon "check" at bounding box center [142, 560] width 16 height 145
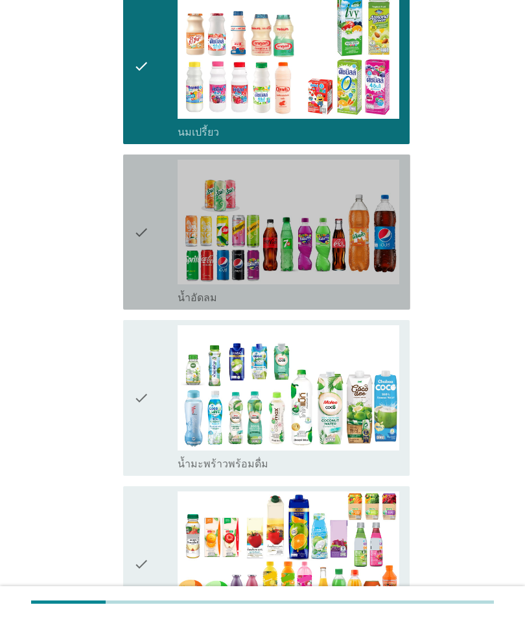
click at [146, 276] on icon "check" at bounding box center [142, 232] width 16 height 145
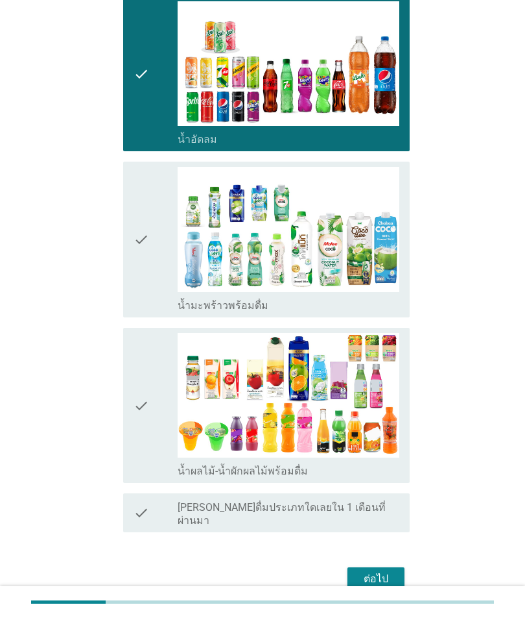
scroll to position [652, 0]
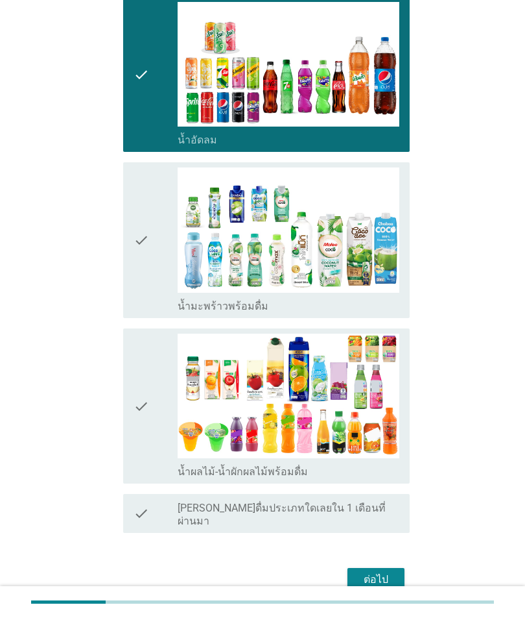
click at [371, 571] on div "ต่อไป" at bounding box center [376, 579] width 36 height 16
